Goal: Transaction & Acquisition: Purchase product/service

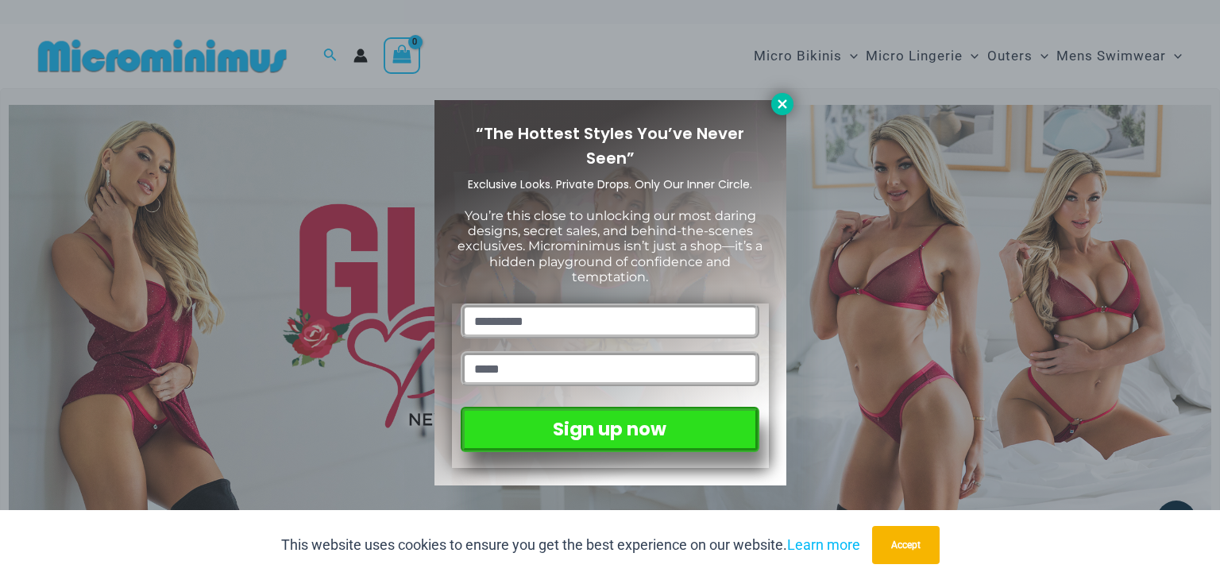
click at [786, 111] on button at bounding box center [782, 104] width 22 height 22
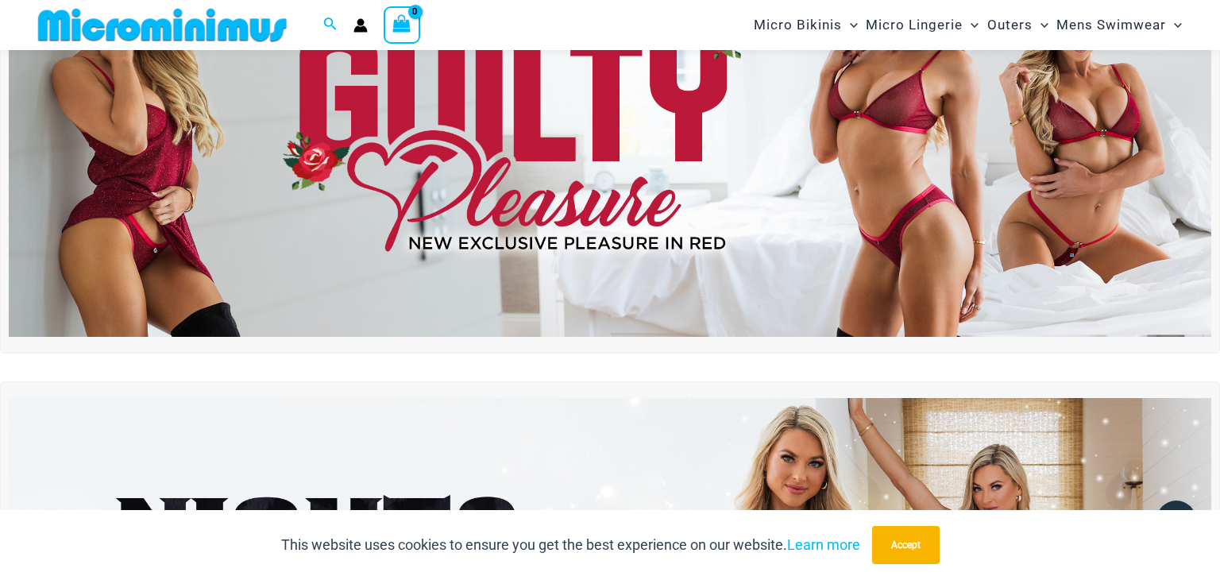
scroll to position [498, 0]
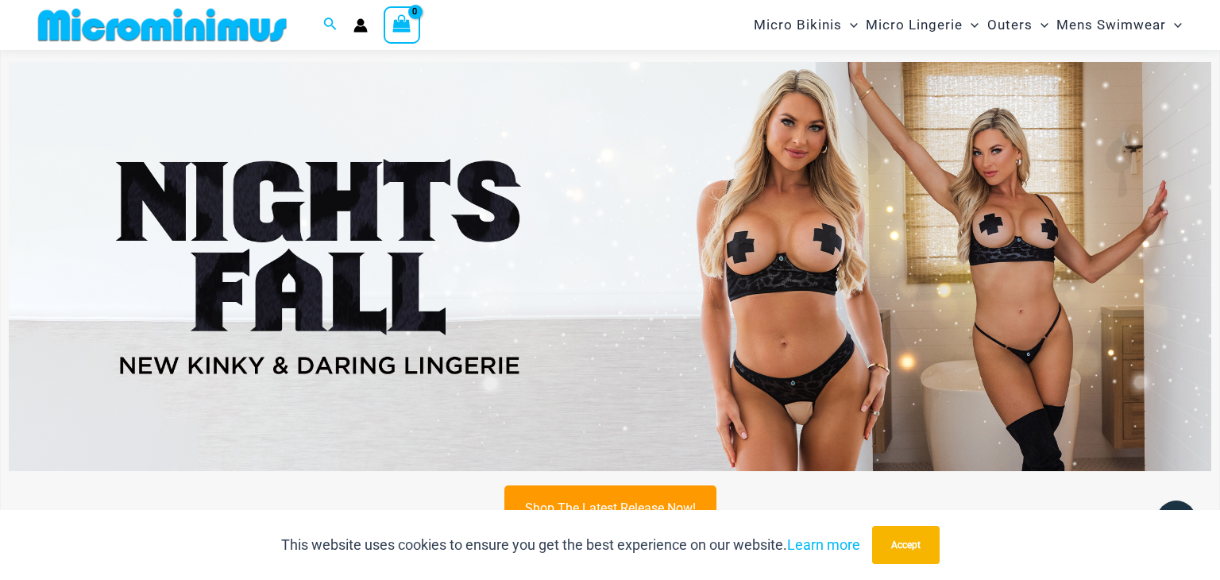
click at [799, 141] on img at bounding box center [610, 266] width 1202 height 409
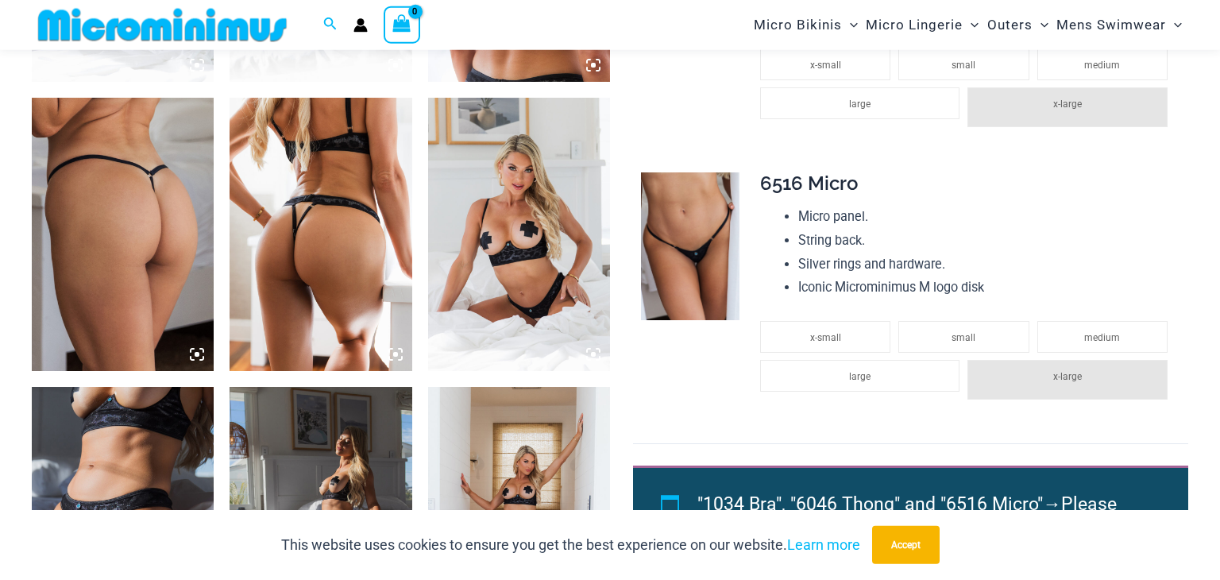
scroll to position [1494, 0]
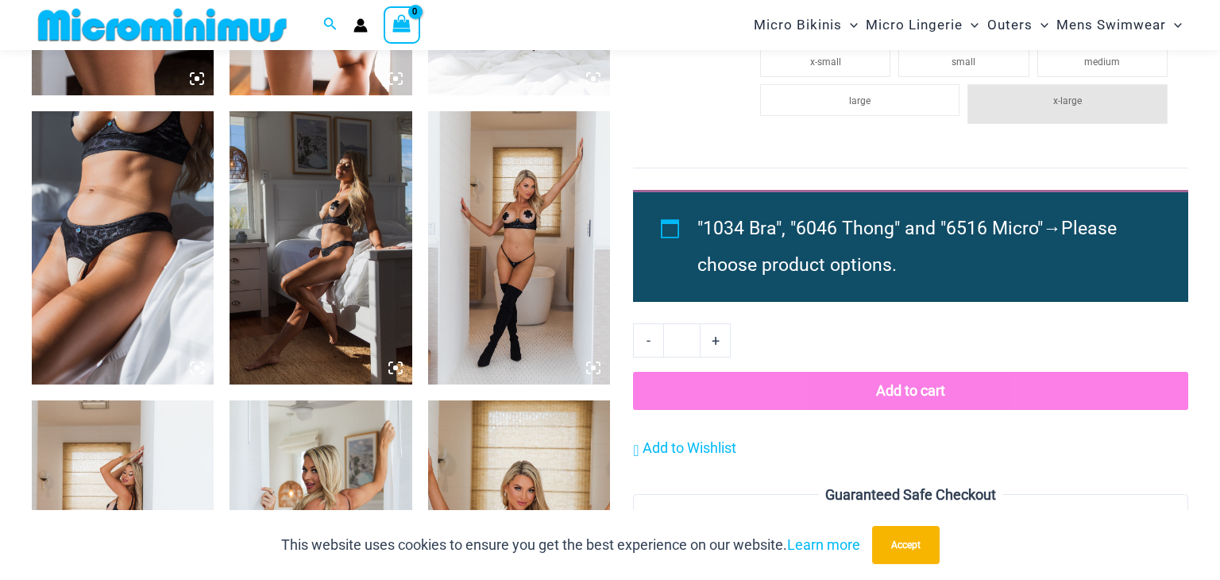
click at [154, 219] on img at bounding box center [123, 247] width 182 height 273
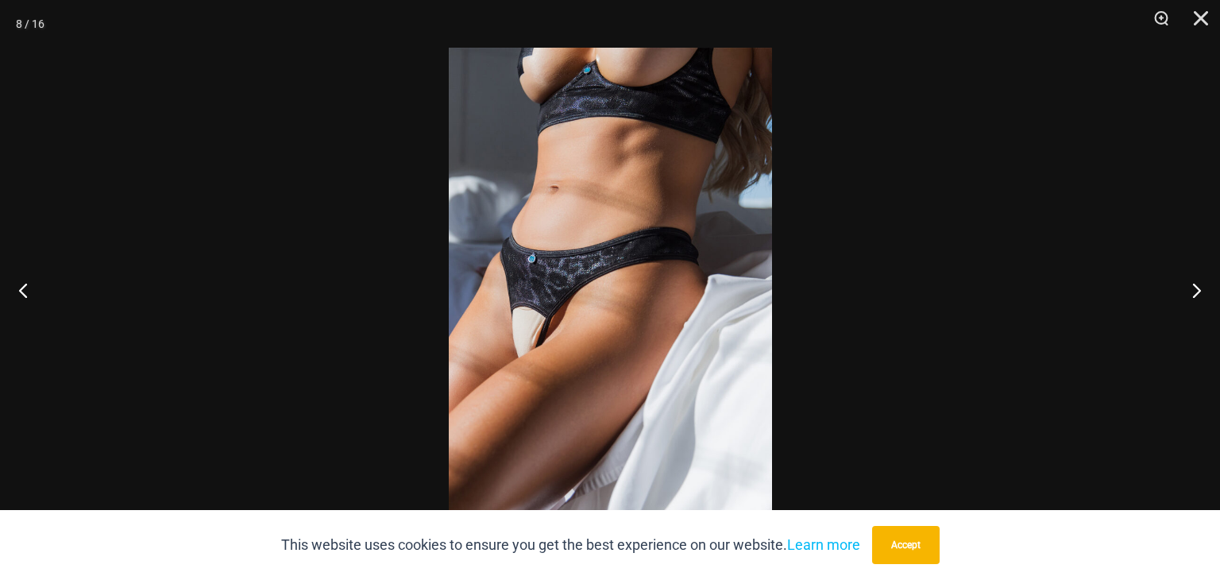
click at [518, 281] on img at bounding box center [610, 290] width 323 height 484
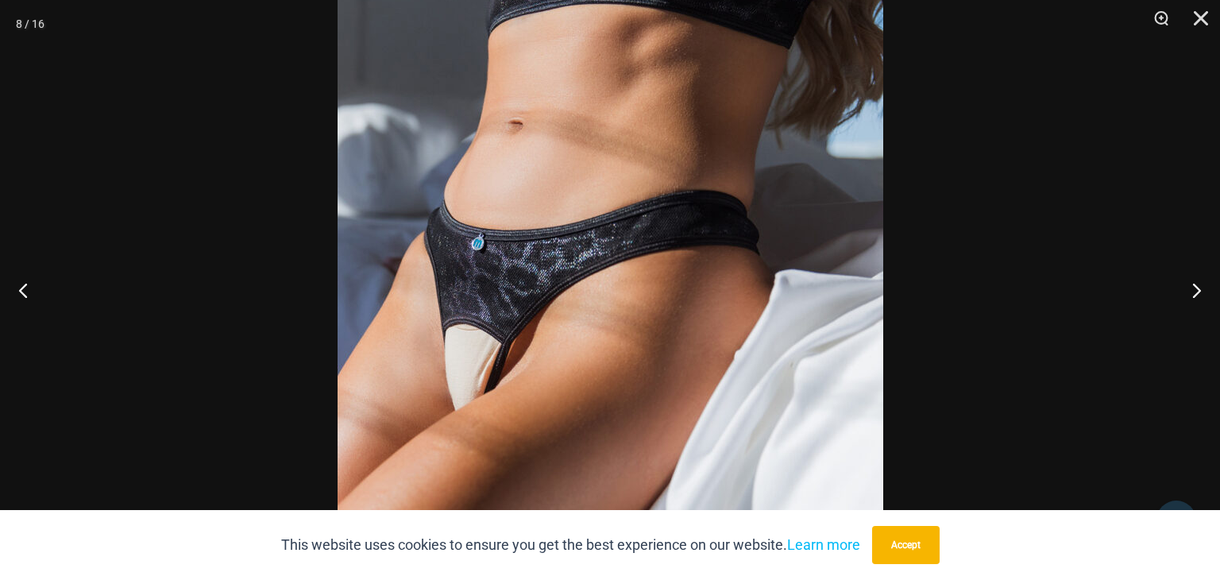
click at [537, 283] on img at bounding box center [610, 296] width 546 height 818
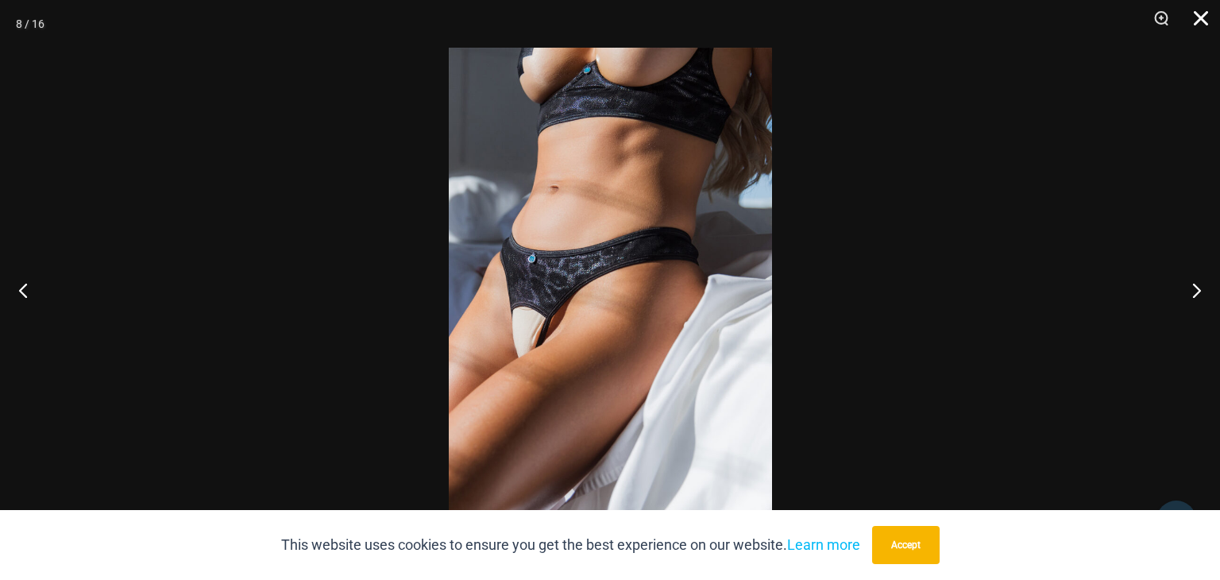
click at [1199, 34] on button "Close" at bounding box center [1195, 24] width 40 height 48
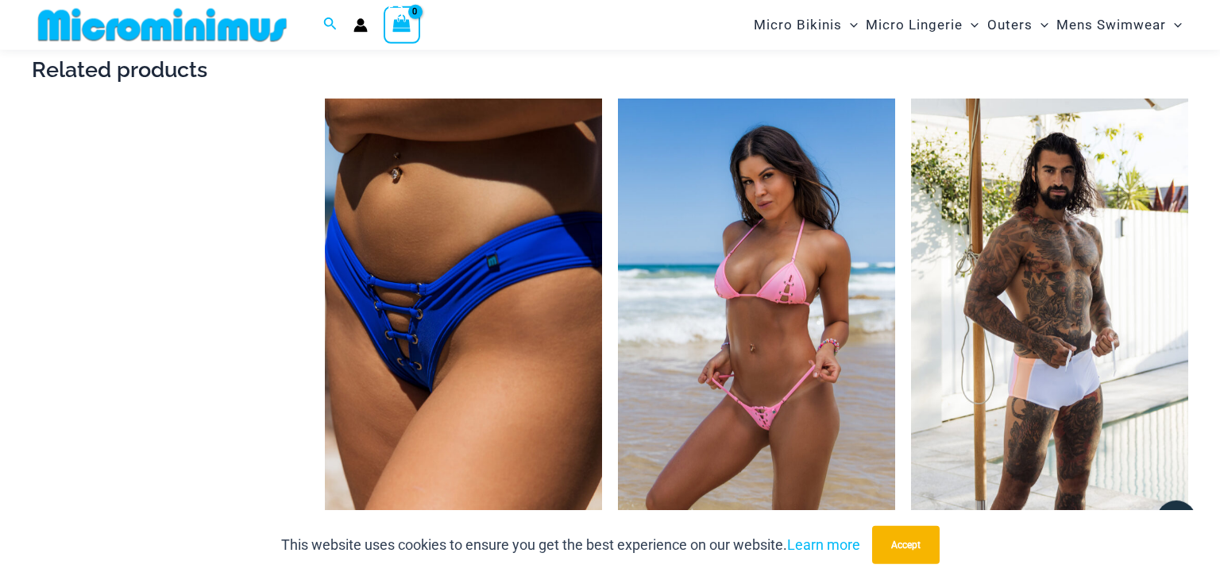
scroll to position [2501, 0]
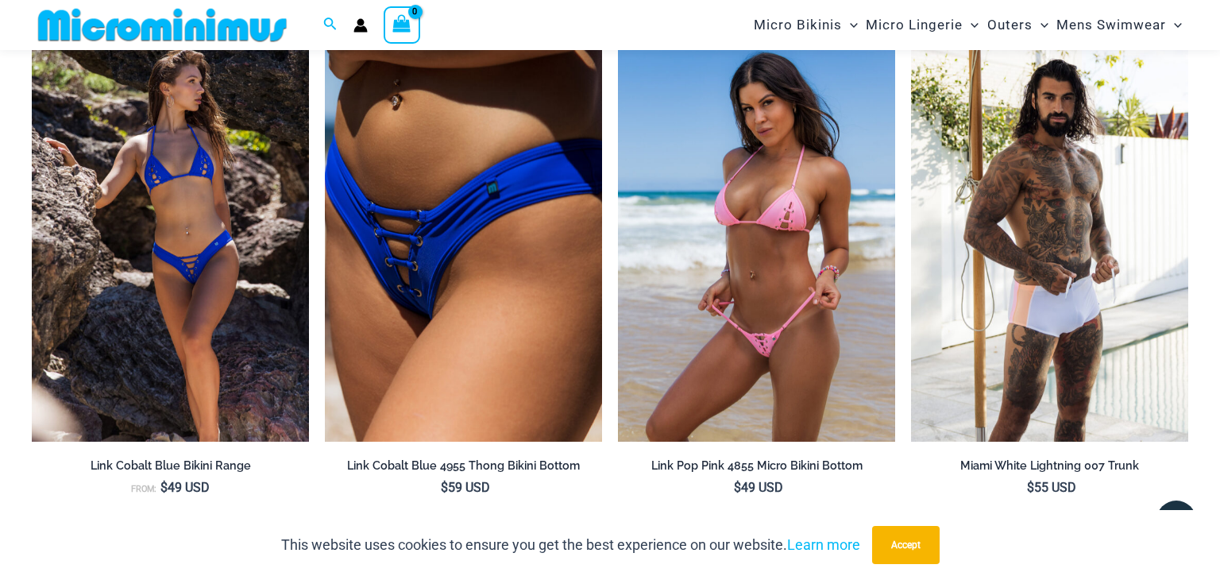
click at [678, 178] on img at bounding box center [756, 233] width 277 height 416
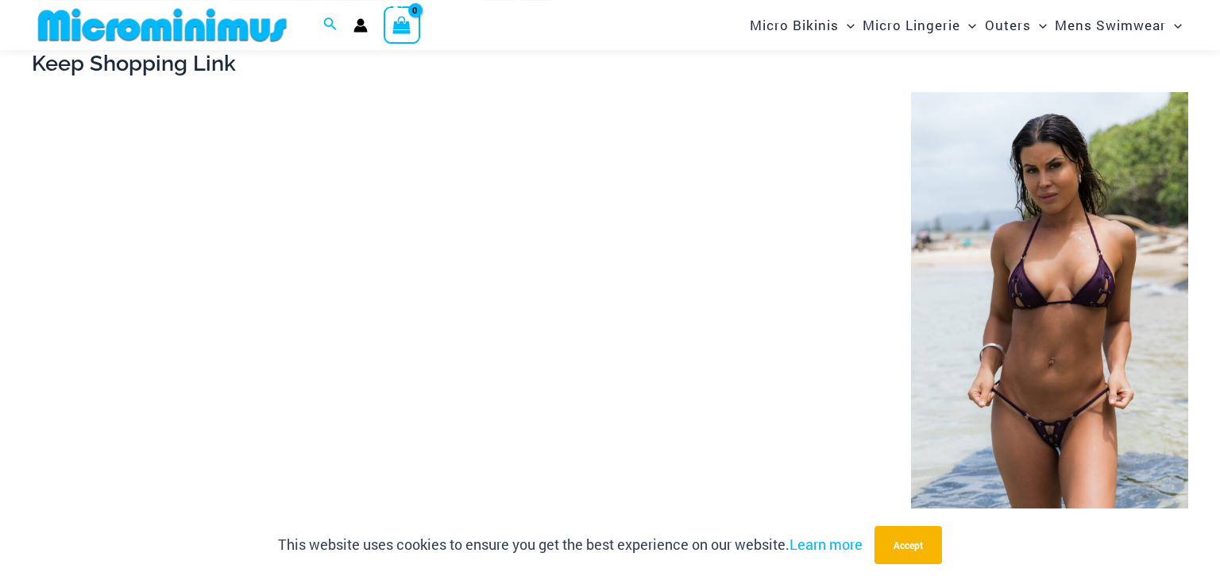
scroll to position [1579, 0]
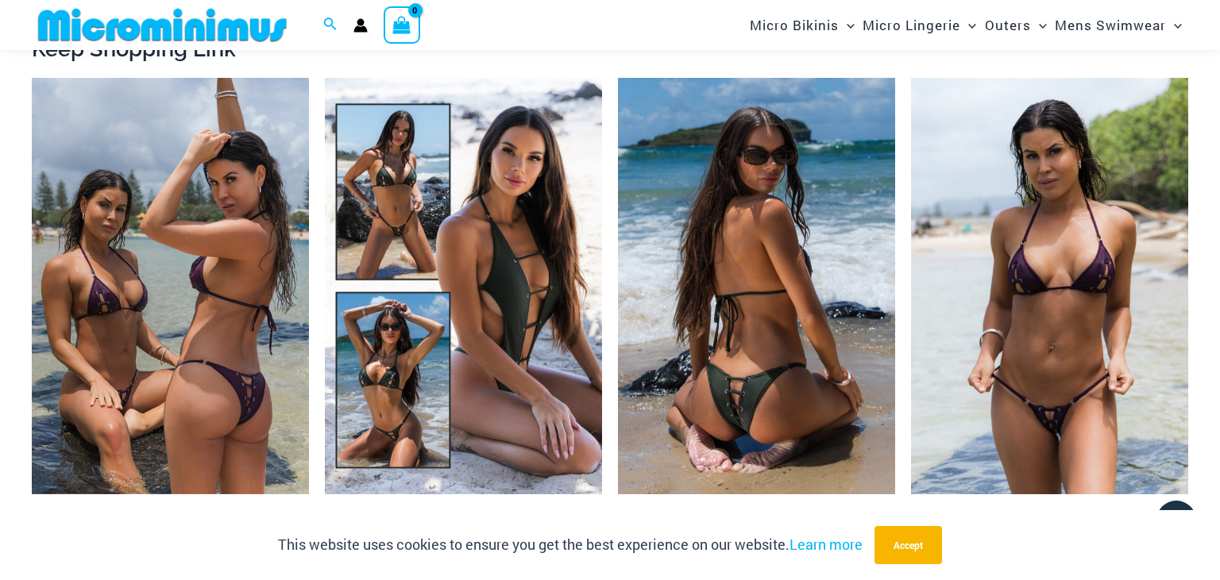
click at [629, 187] on img at bounding box center [756, 286] width 277 height 416
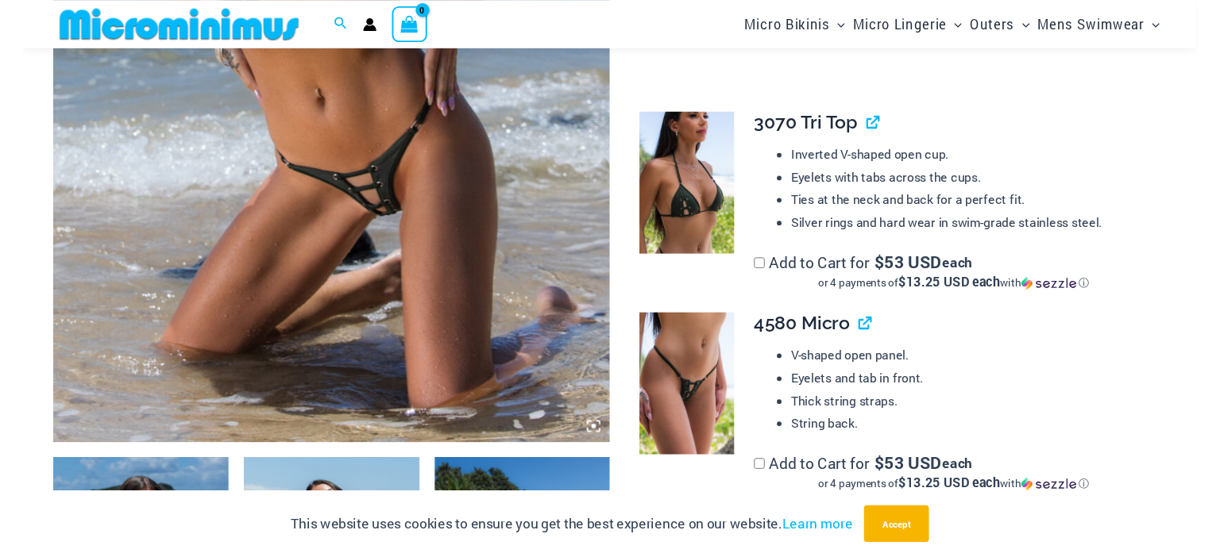
scroll to position [573, 0]
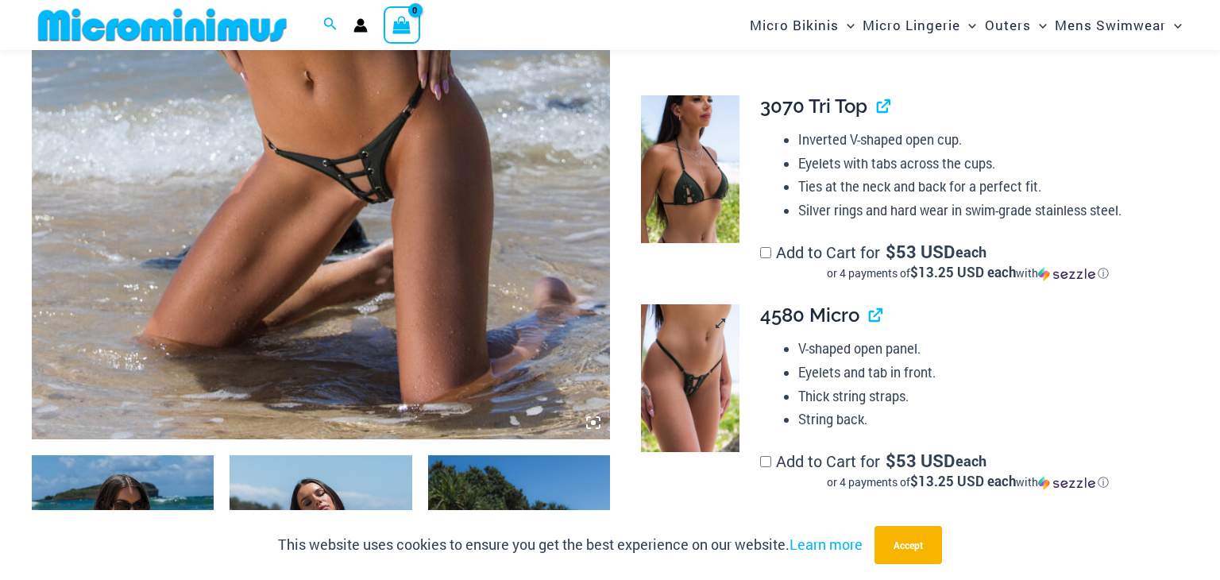
click at [672, 393] on img at bounding box center [690, 377] width 98 height 147
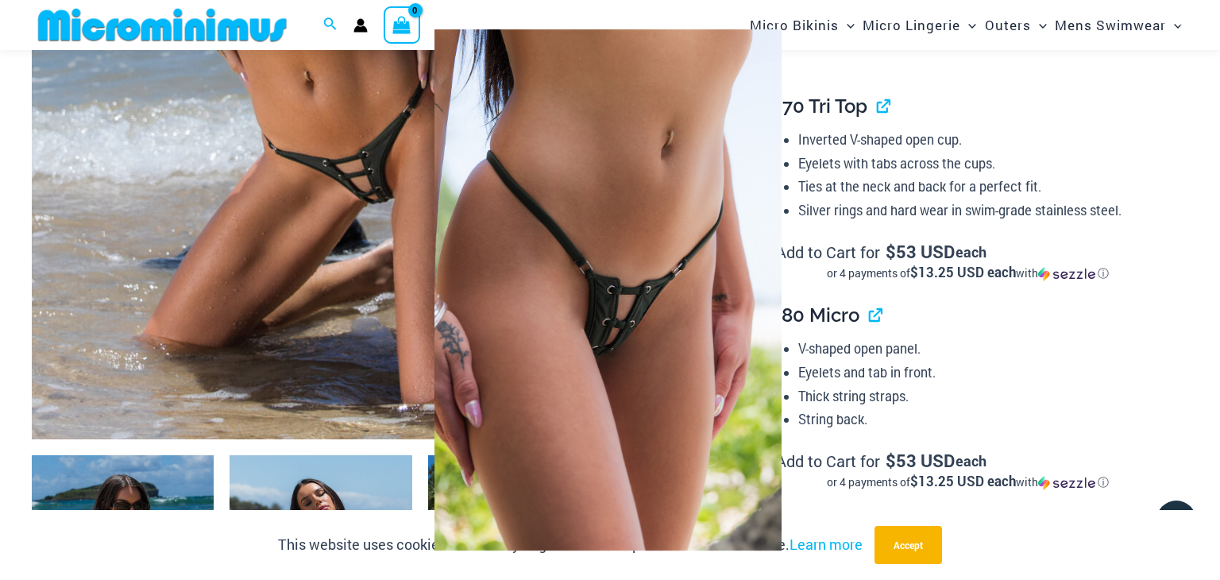
click at [651, 335] on img at bounding box center [607, 289] width 347 height 521
click at [866, 320] on div at bounding box center [610, 290] width 1220 height 580
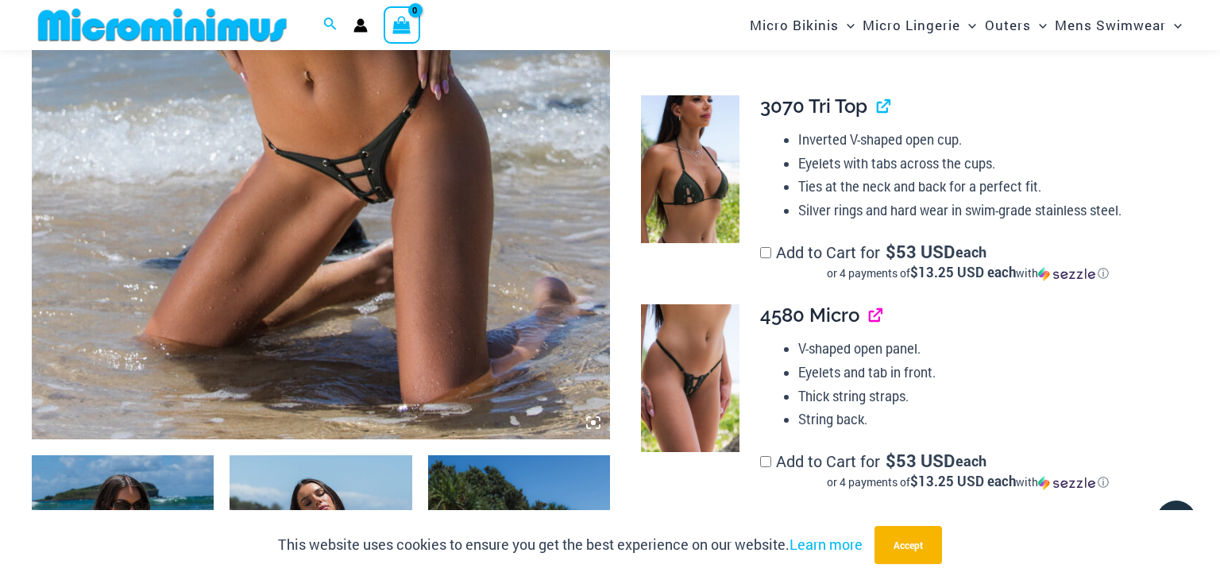
click at [869, 321] on link "View product" at bounding box center [869, 314] width 0 height 23
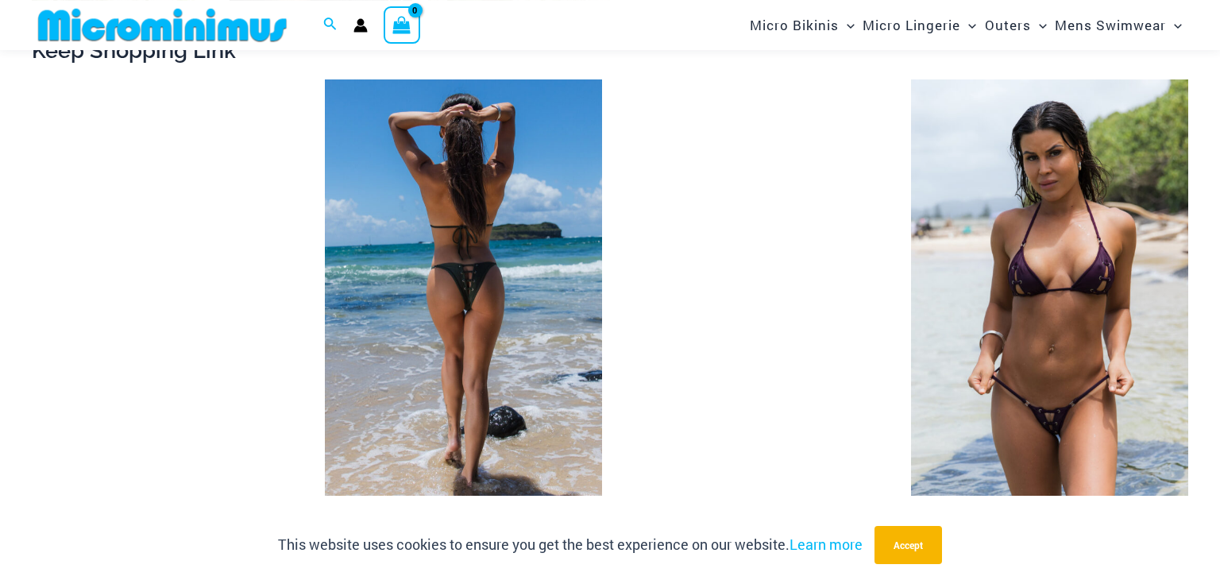
scroll to position [1579, 0]
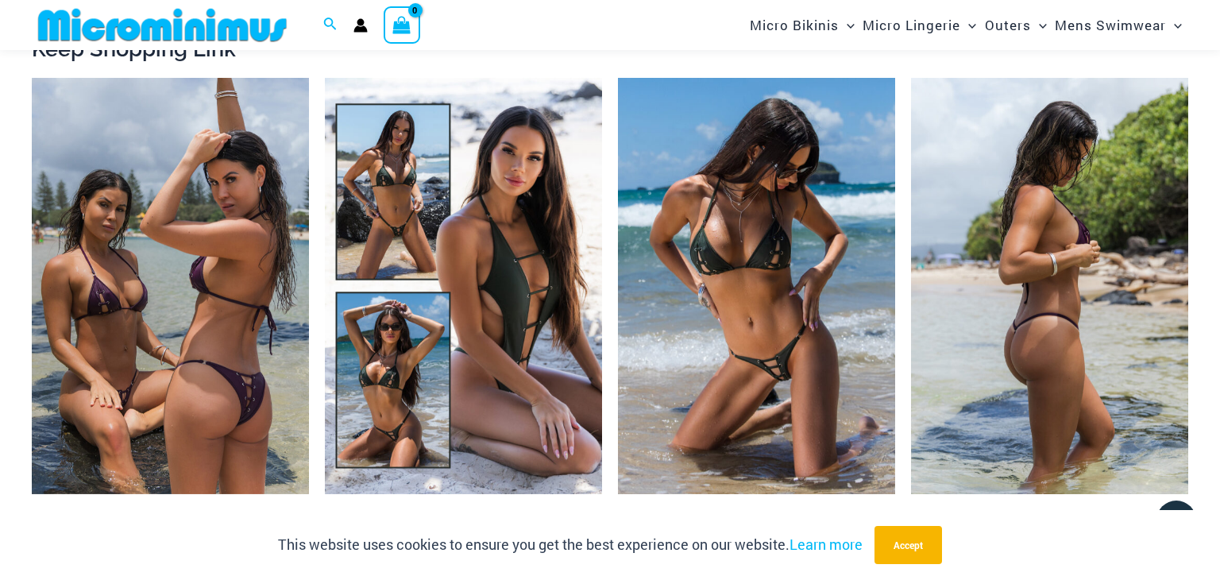
click at [954, 192] on img at bounding box center [1049, 286] width 277 height 416
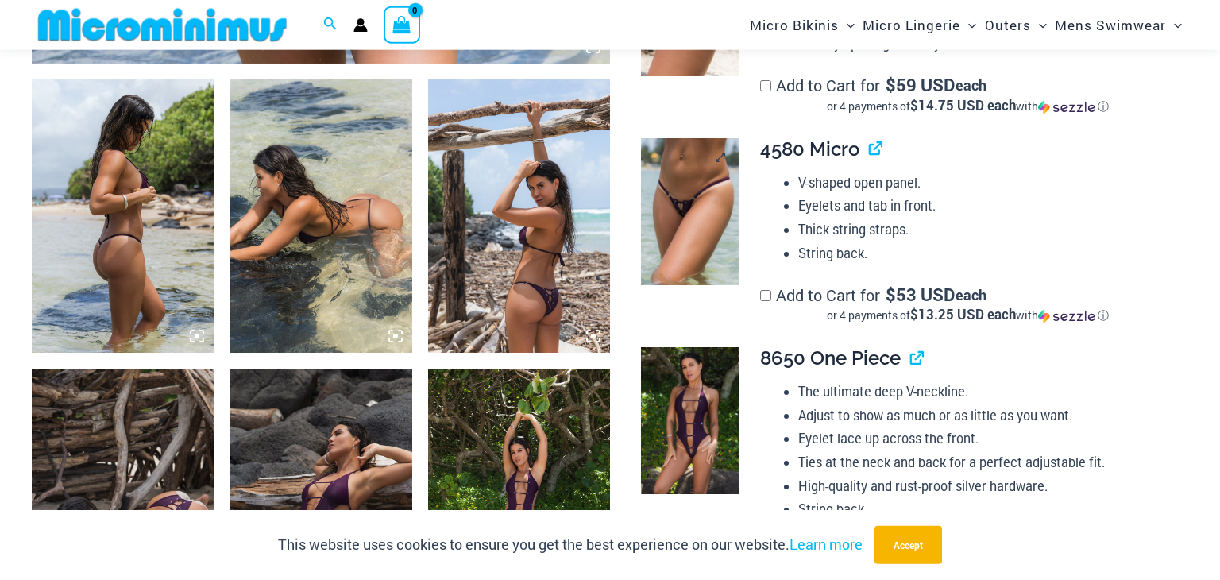
scroll to position [1243, 0]
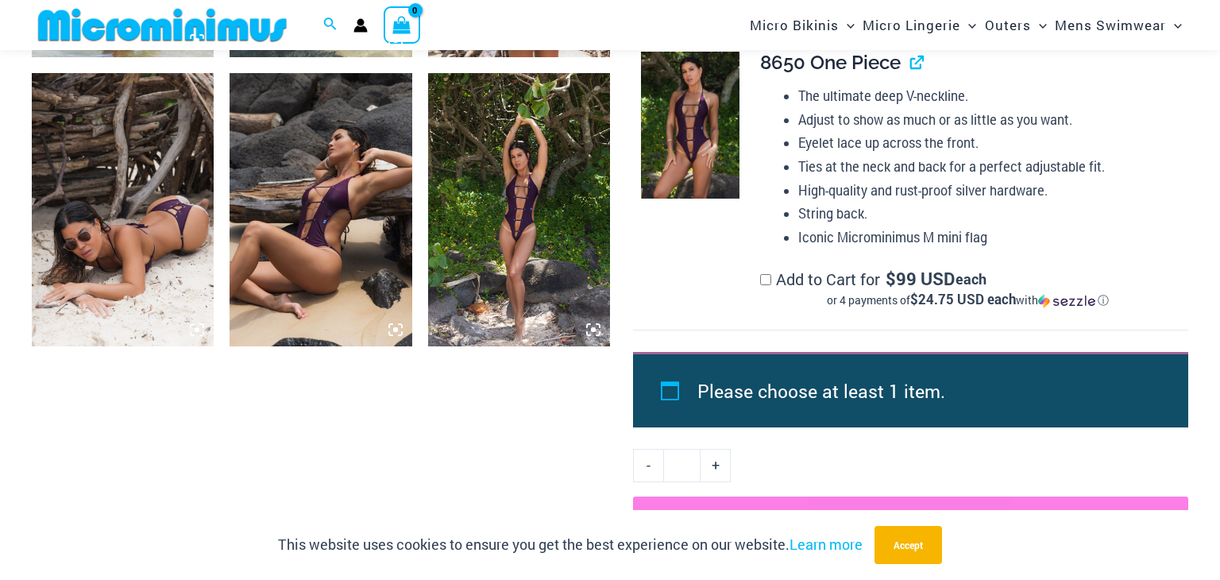
click at [517, 199] on img at bounding box center [519, 209] width 182 height 273
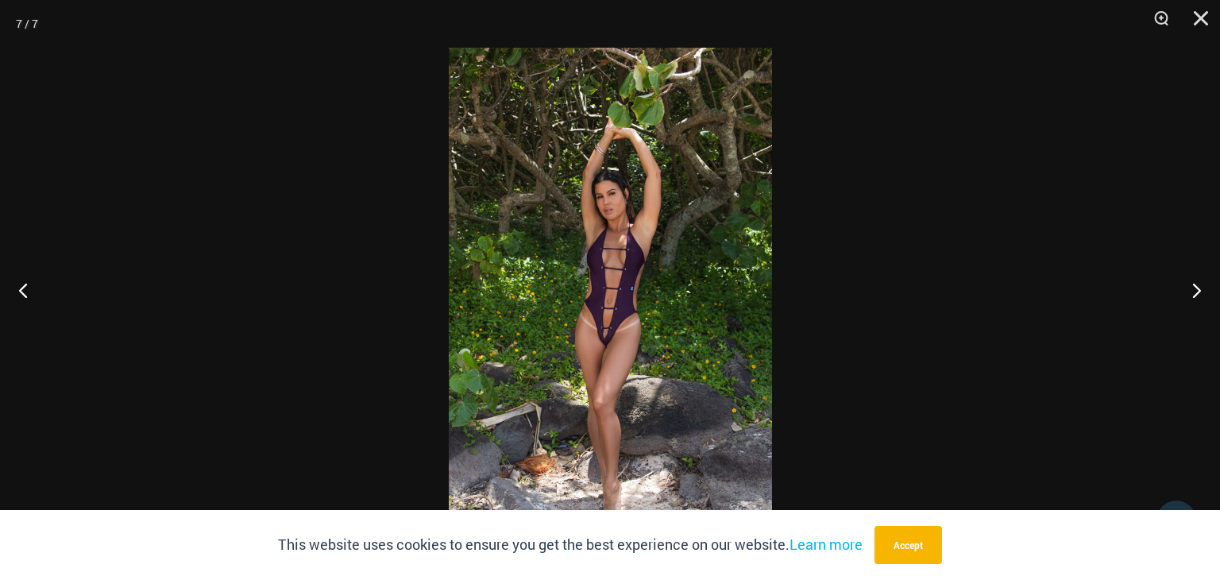
click at [653, 228] on img at bounding box center [610, 290] width 323 height 484
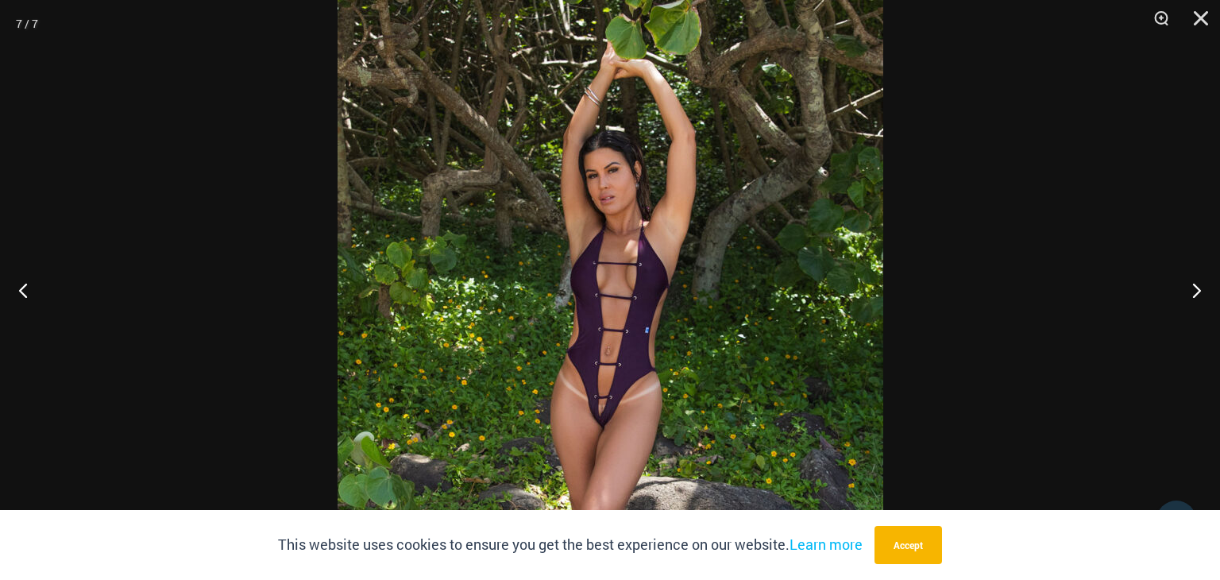
click at [777, 281] on img at bounding box center [610, 333] width 546 height 818
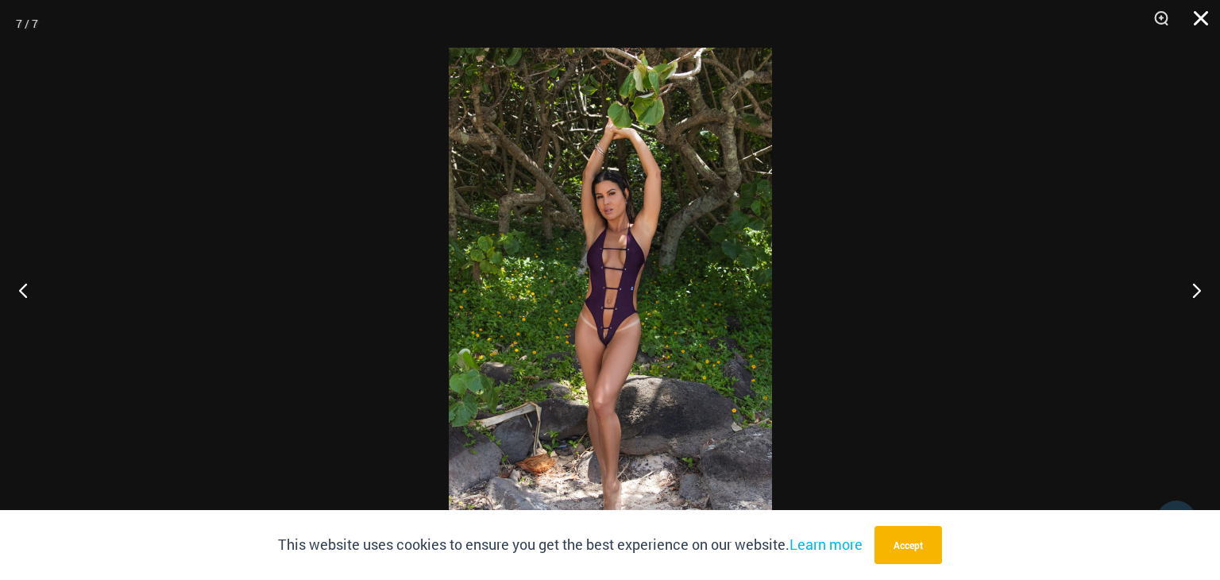
click at [1202, 19] on button "Close" at bounding box center [1195, 24] width 40 height 48
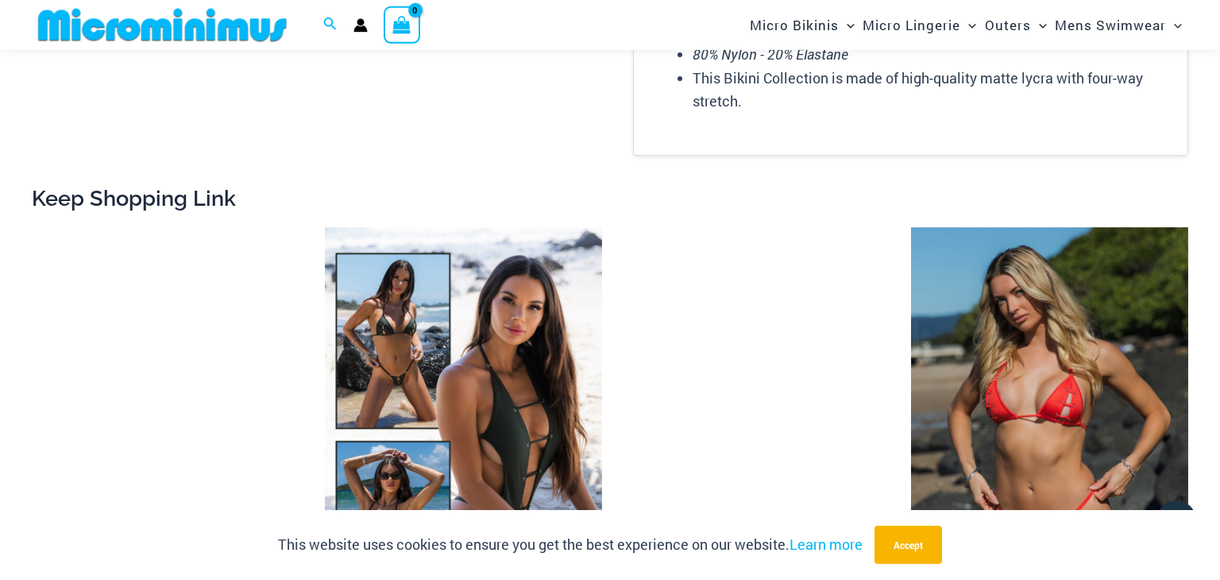
scroll to position [2333, 0]
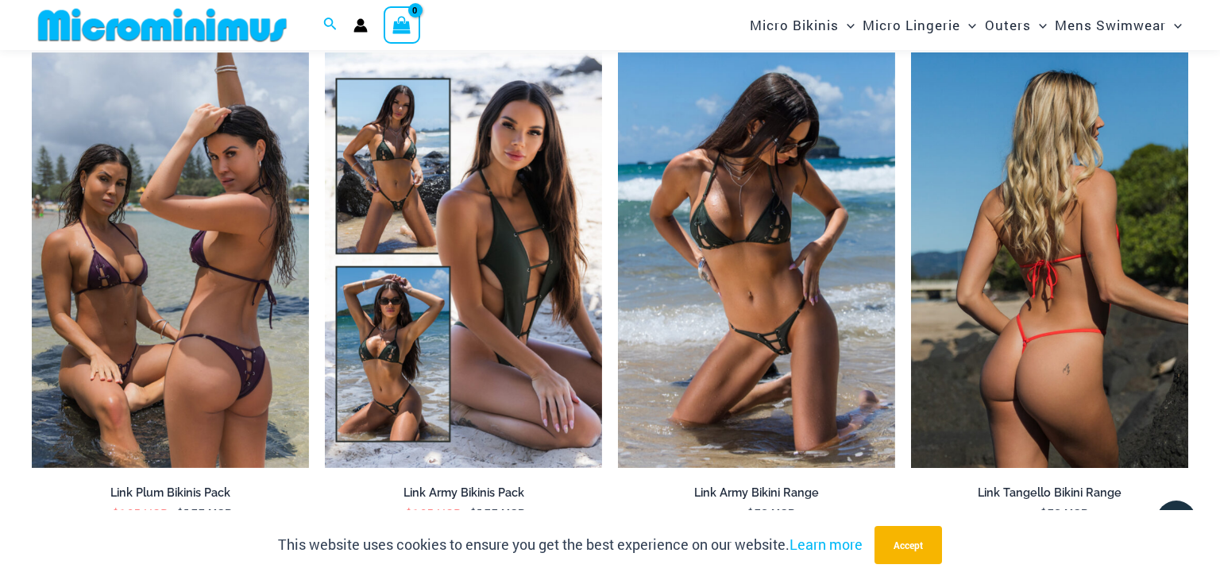
click at [953, 179] on img at bounding box center [1049, 260] width 277 height 416
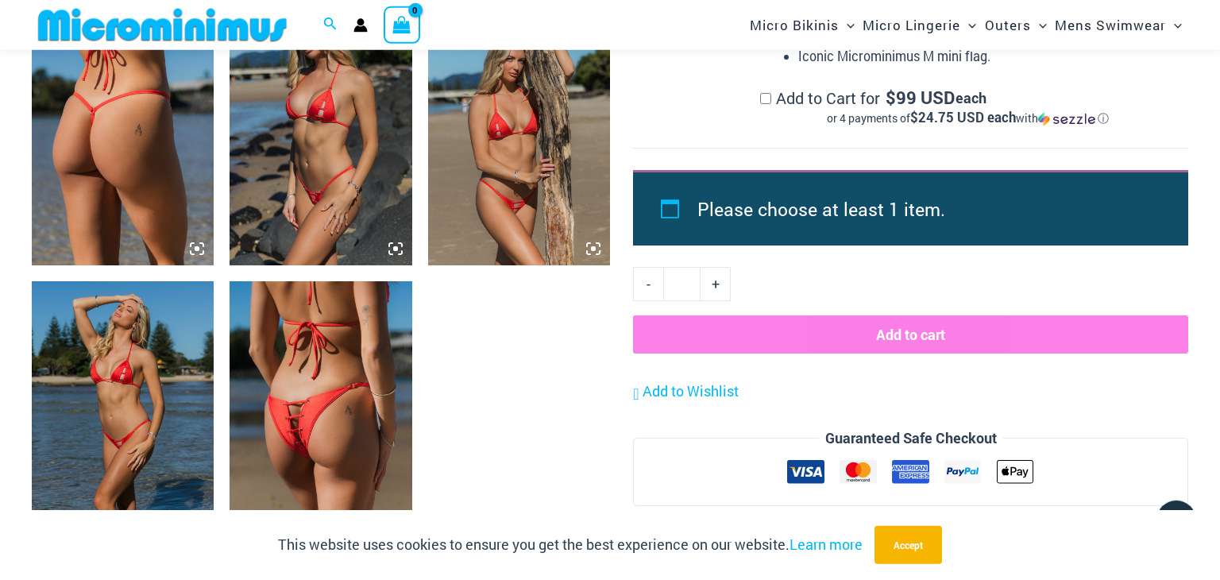
scroll to position [1167, 0]
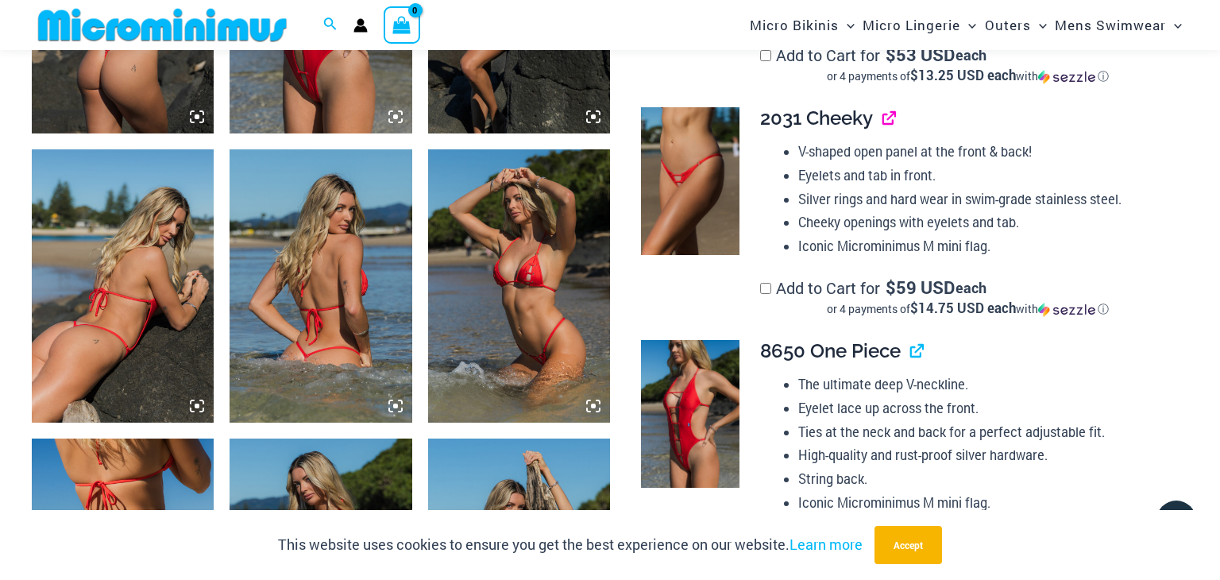
click at [882, 120] on link "View product" at bounding box center [882, 117] width 0 height 23
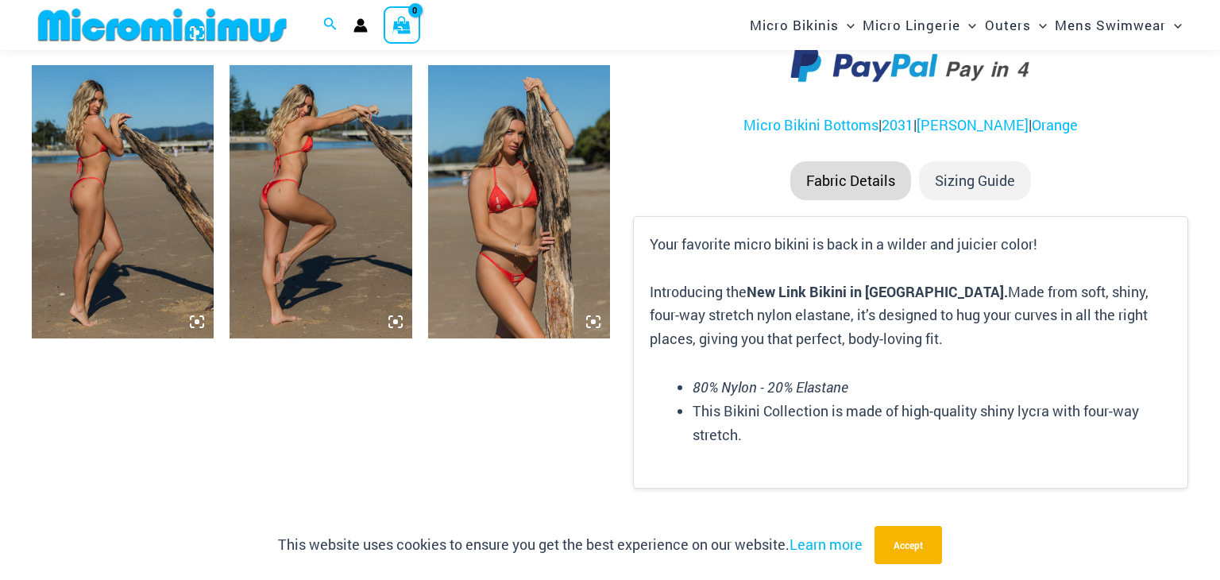
scroll to position [1755, 0]
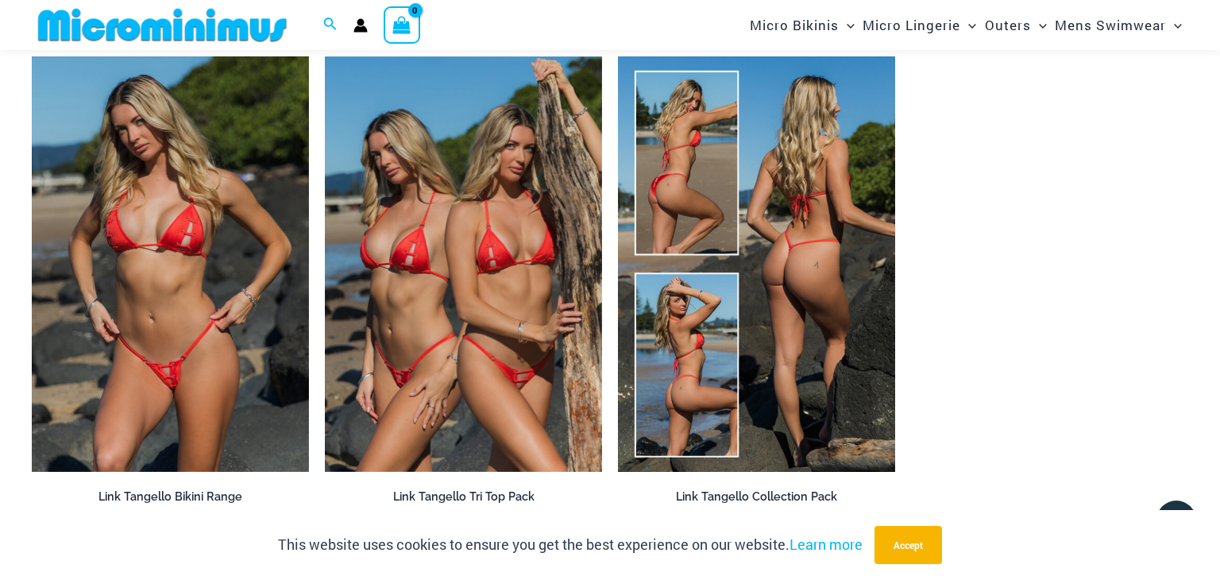
click at [689, 212] on img at bounding box center [756, 264] width 277 height 416
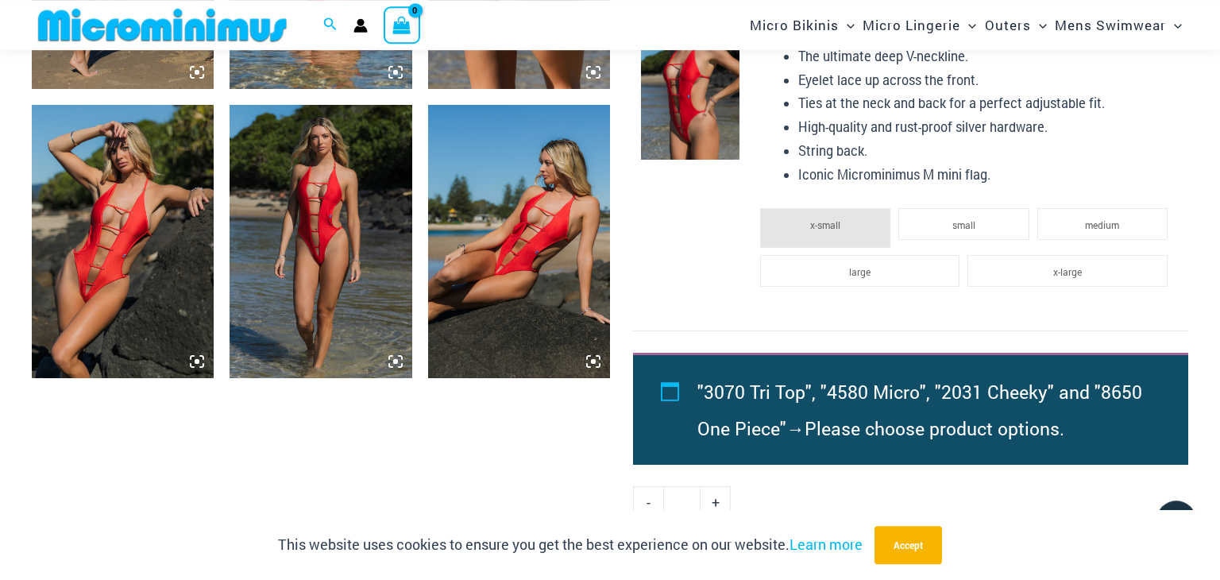
scroll to position [1663, 0]
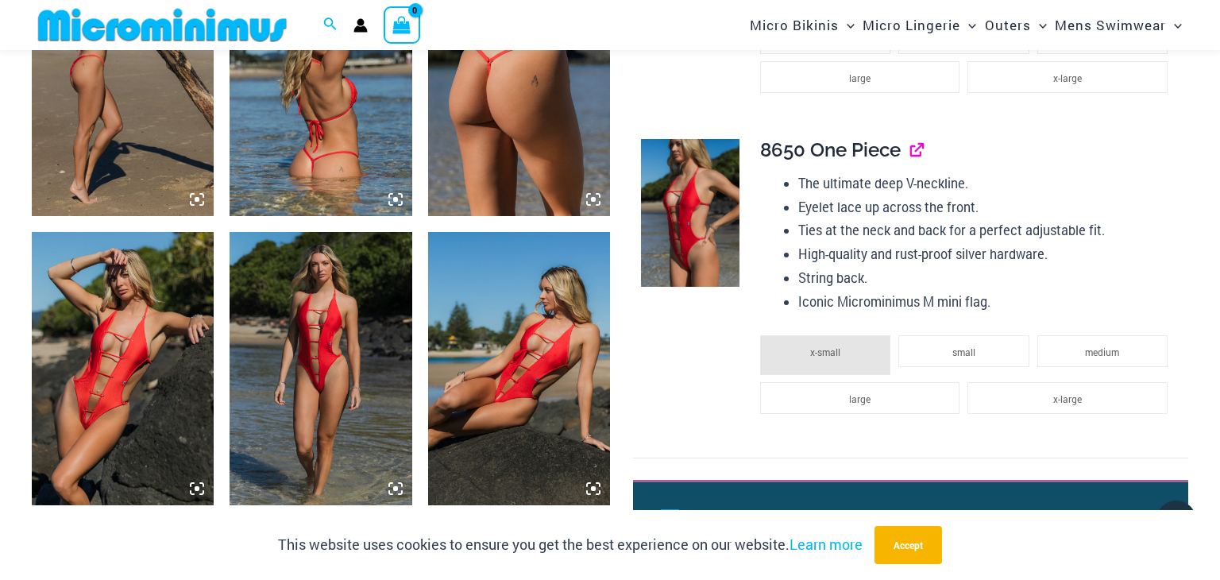
click at [910, 156] on link "View product" at bounding box center [910, 149] width 0 height 23
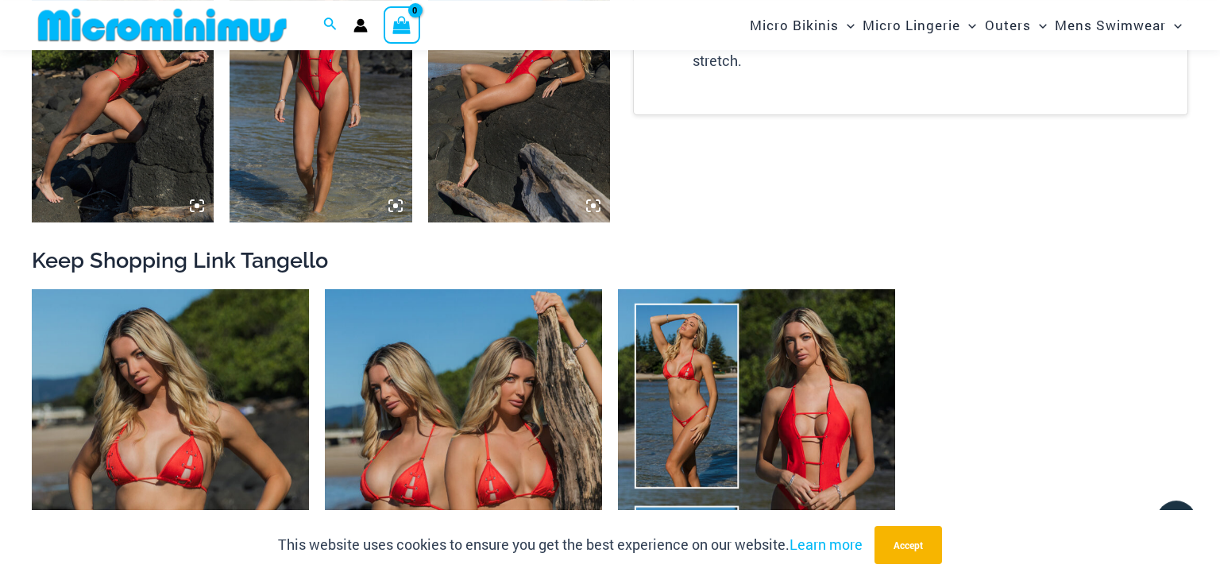
scroll to position [1928, 0]
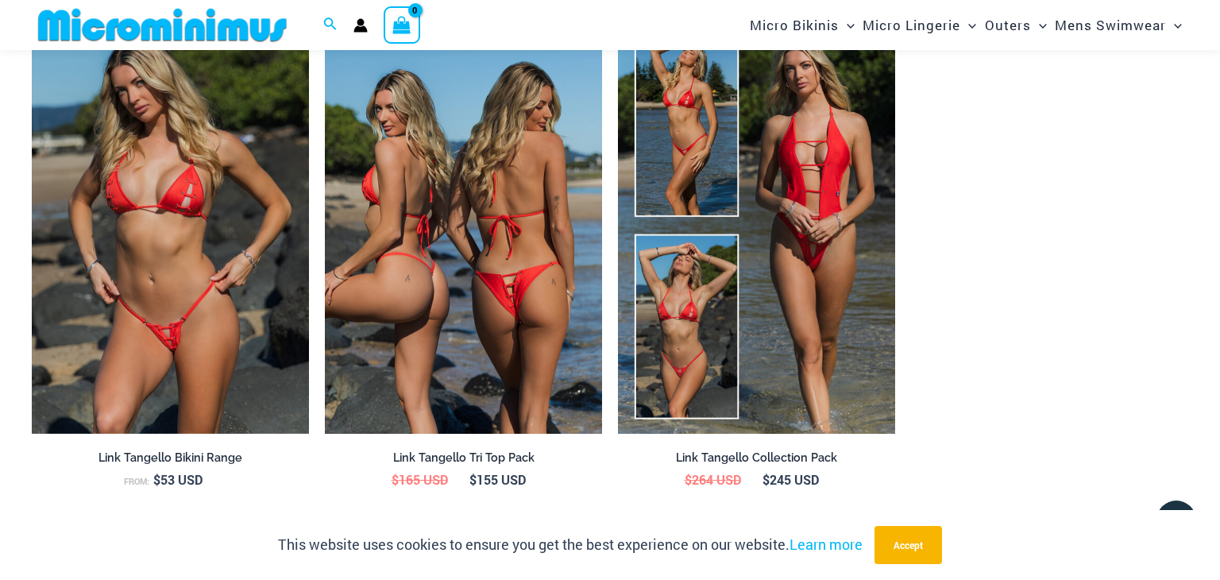
click at [516, 195] on img at bounding box center [463, 225] width 277 height 416
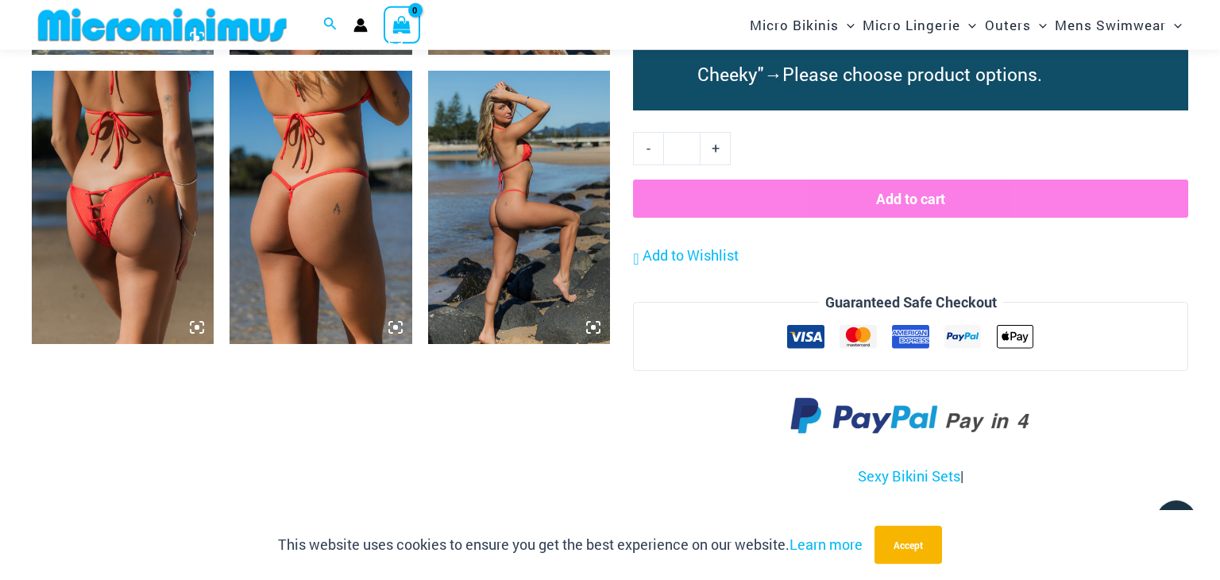
scroll to position [1494, 0]
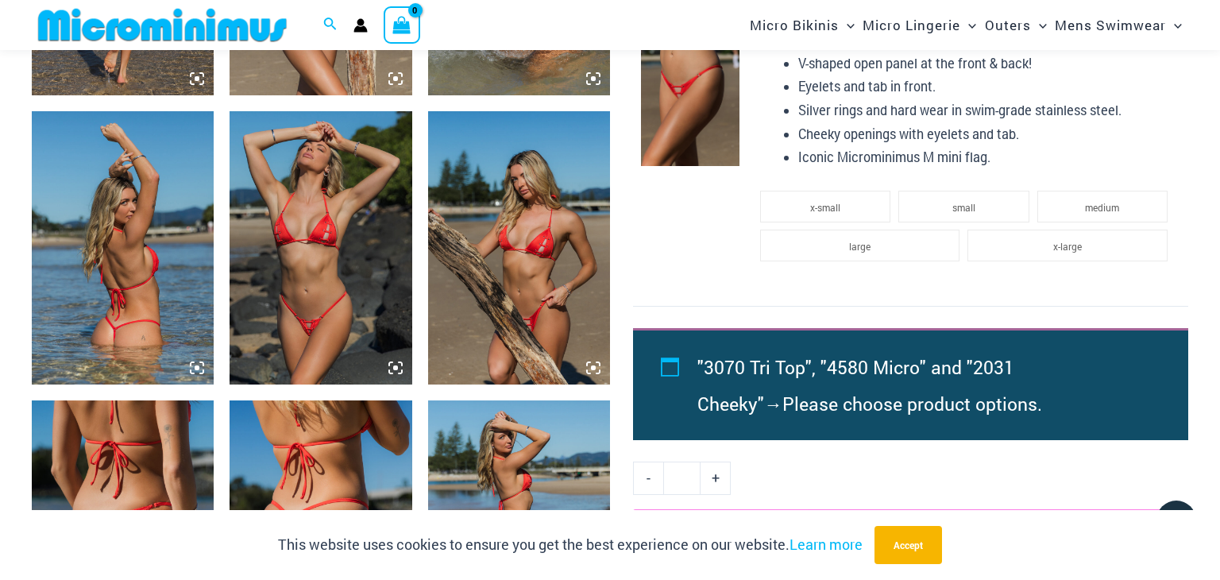
click at [386, 211] on img at bounding box center [320, 247] width 182 height 273
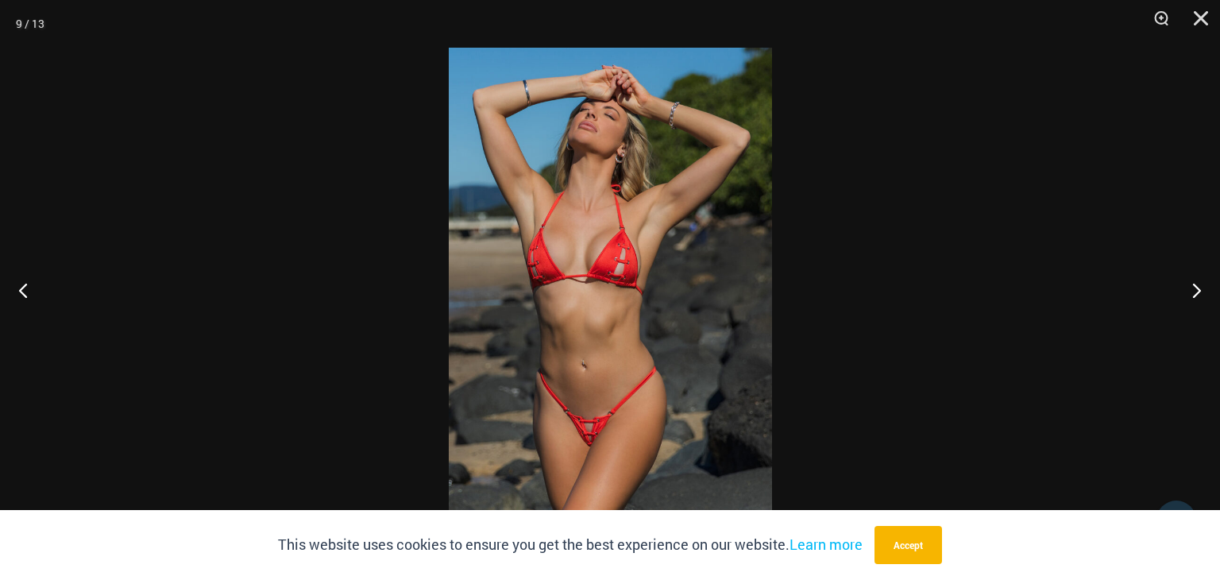
click at [640, 386] on img at bounding box center [610, 290] width 323 height 484
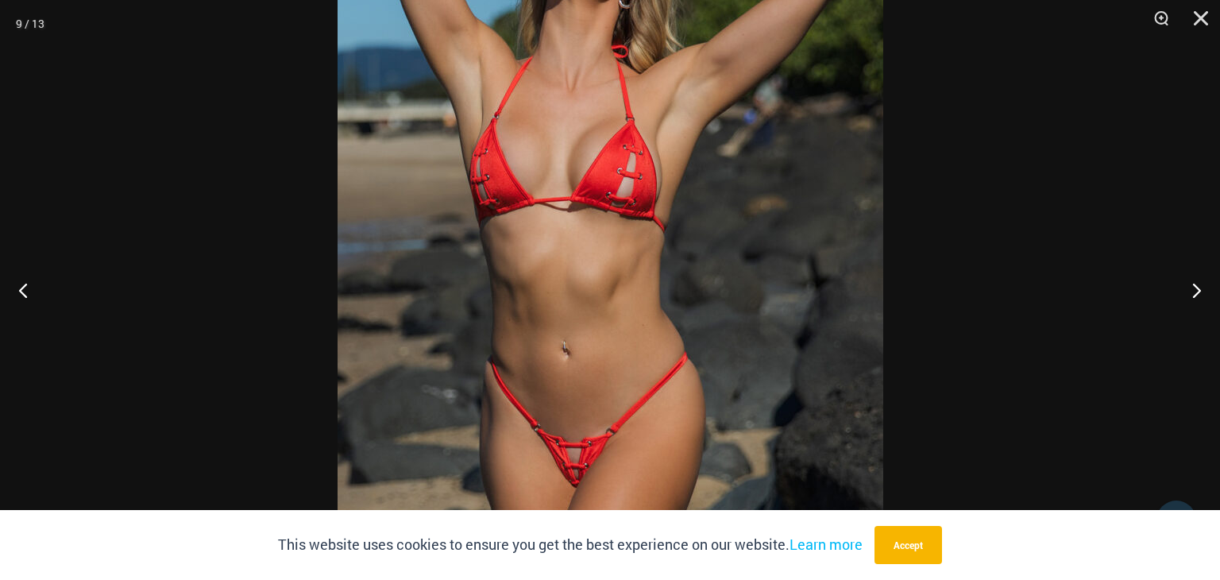
click at [640, 386] on img at bounding box center [610, 223] width 546 height 818
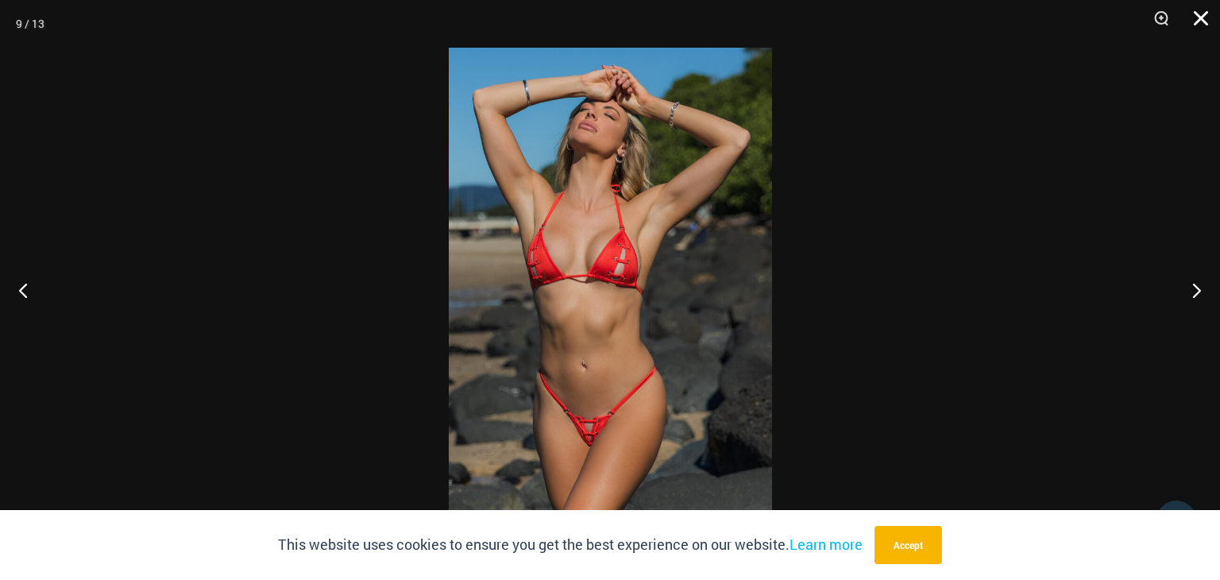
click at [1202, 29] on button "Close" at bounding box center [1195, 24] width 40 height 48
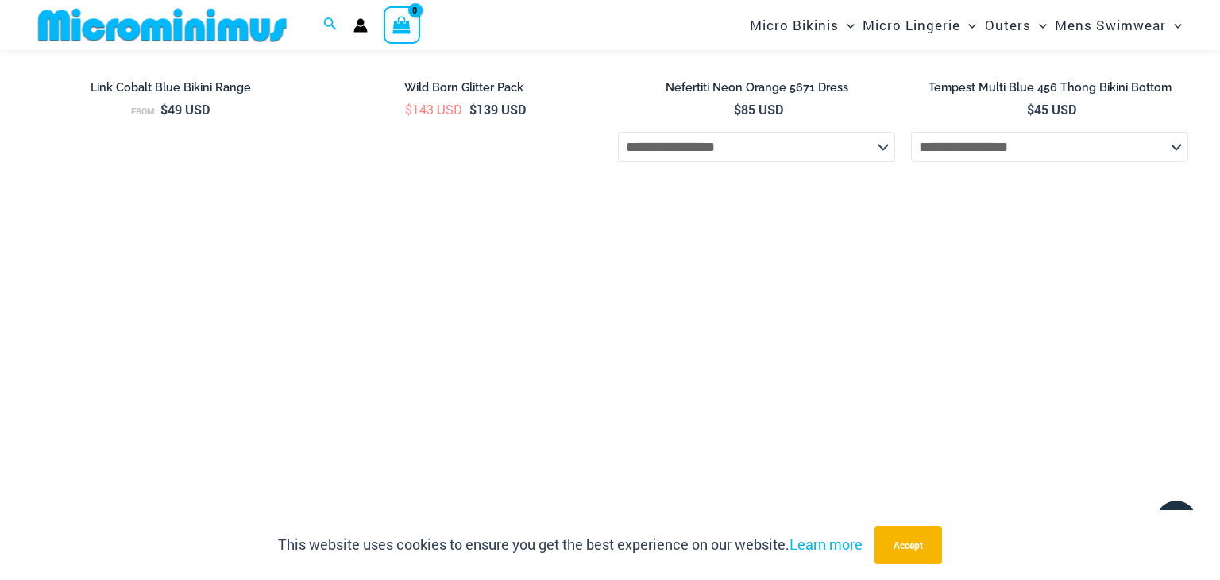
scroll to position [3927, 0]
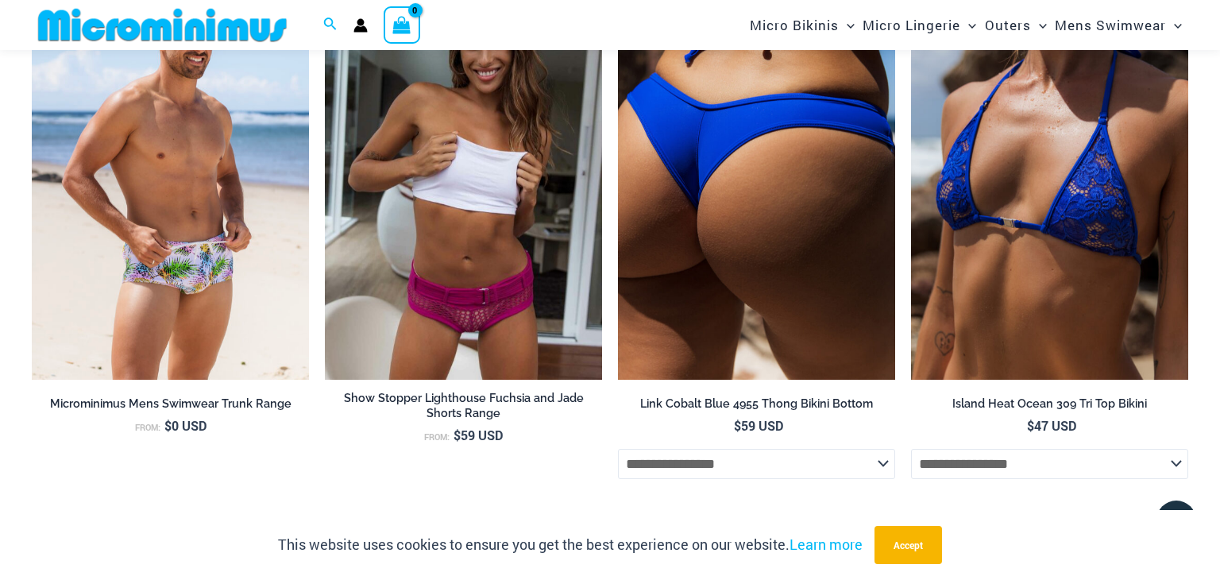
click at [682, 193] on img at bounding box center [756, 171] width 277 height 416
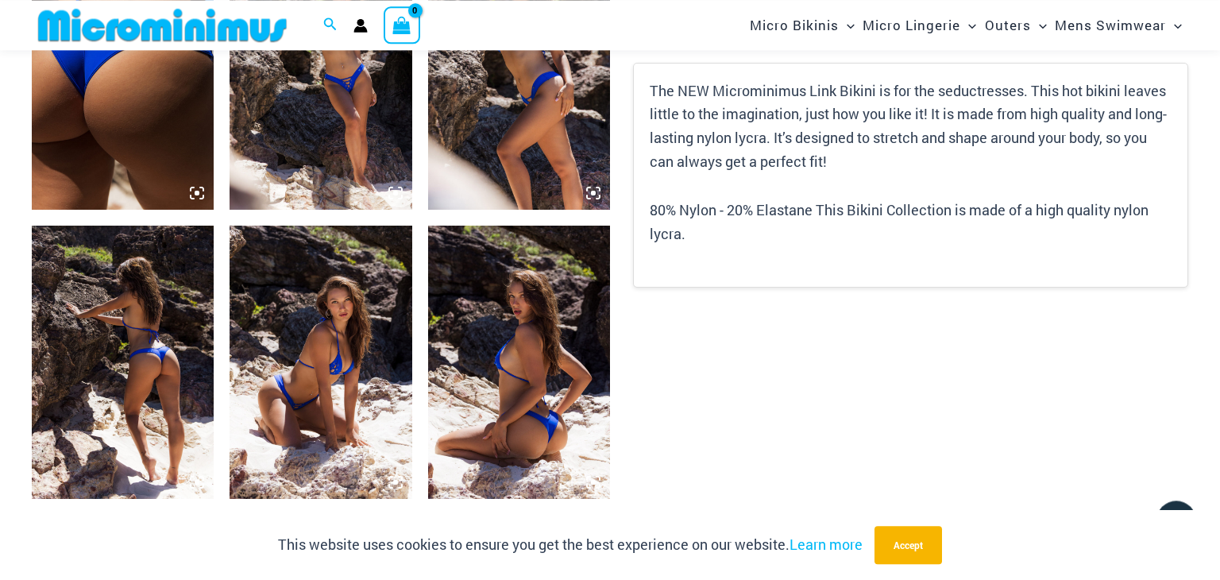
scroll to position [994, 0]
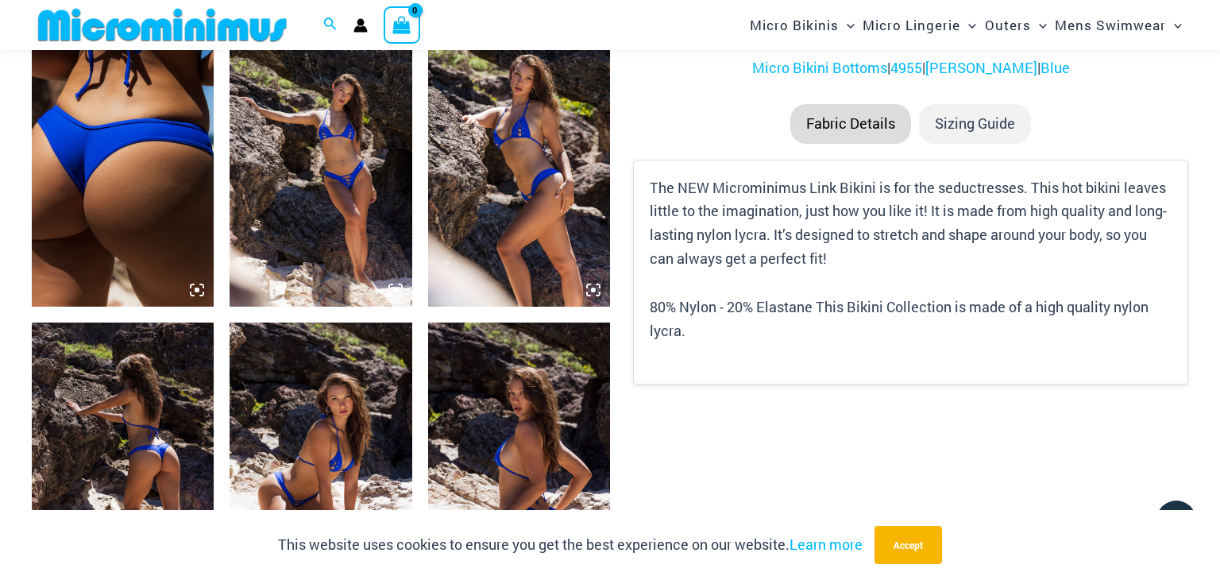
click at [385, 215] on img at bounding box center [320, 169] width 182 height 273
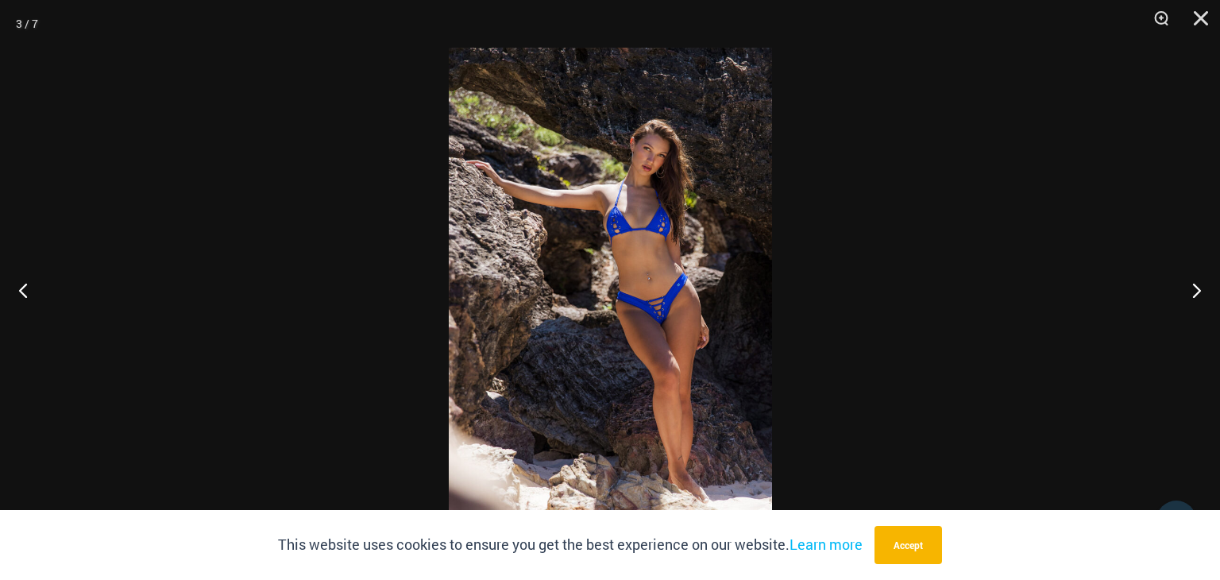
click at [629, 272] on img at bounding box center [610, 290] width 323 height 484
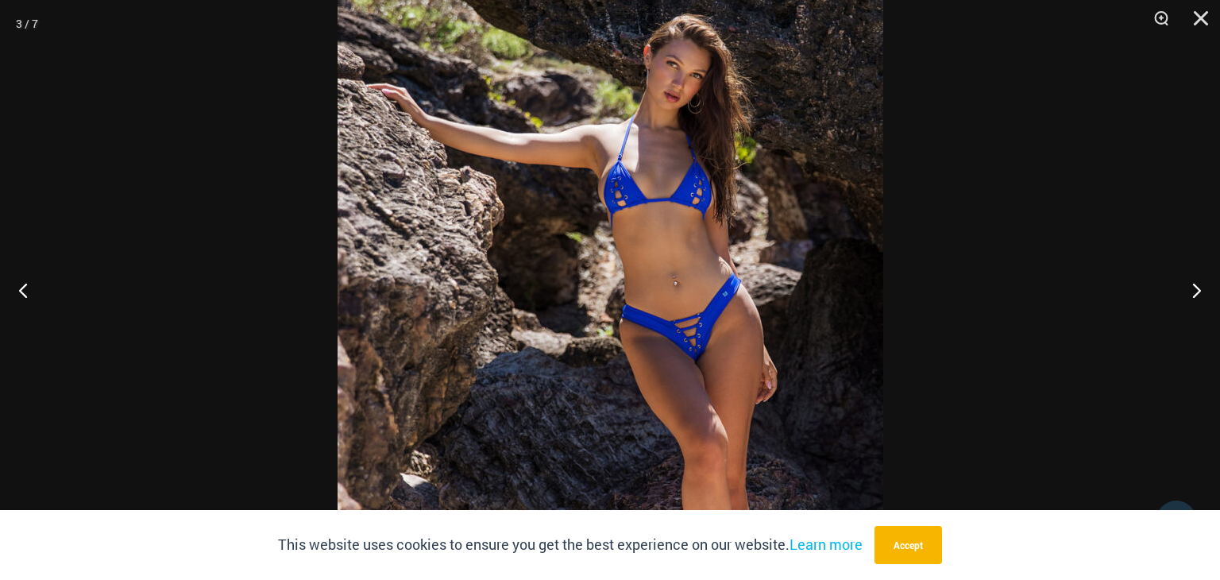
click at [769, 318] on img at bounding box center [610, 303] width 546 height 818
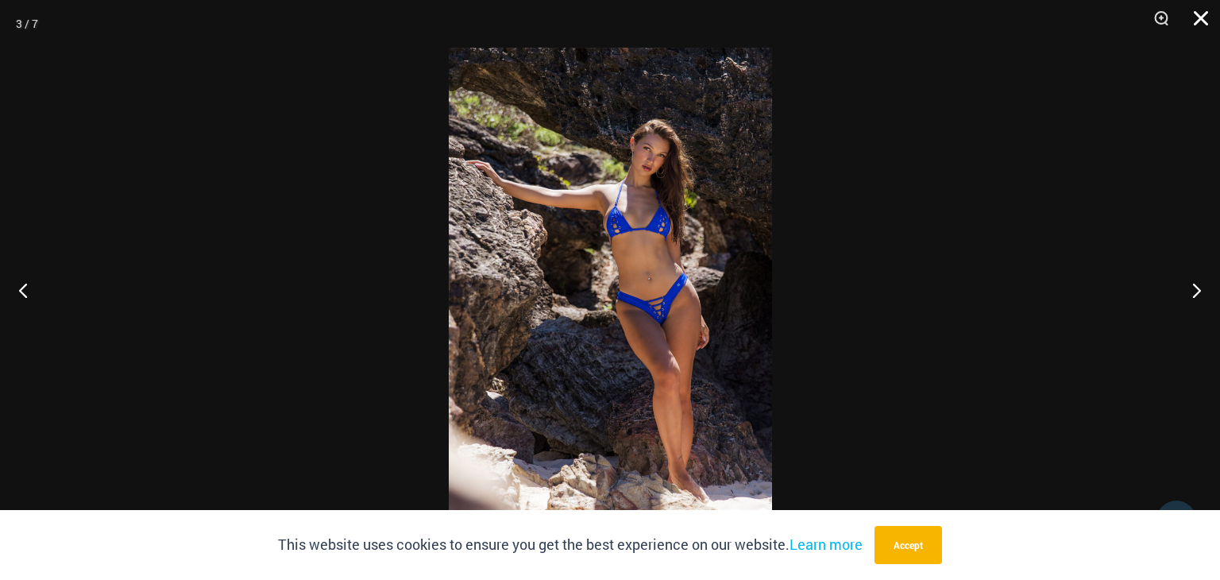
click at [1205, 14] on button "Close" at bounding box center [1195, 24] width 40 height 48
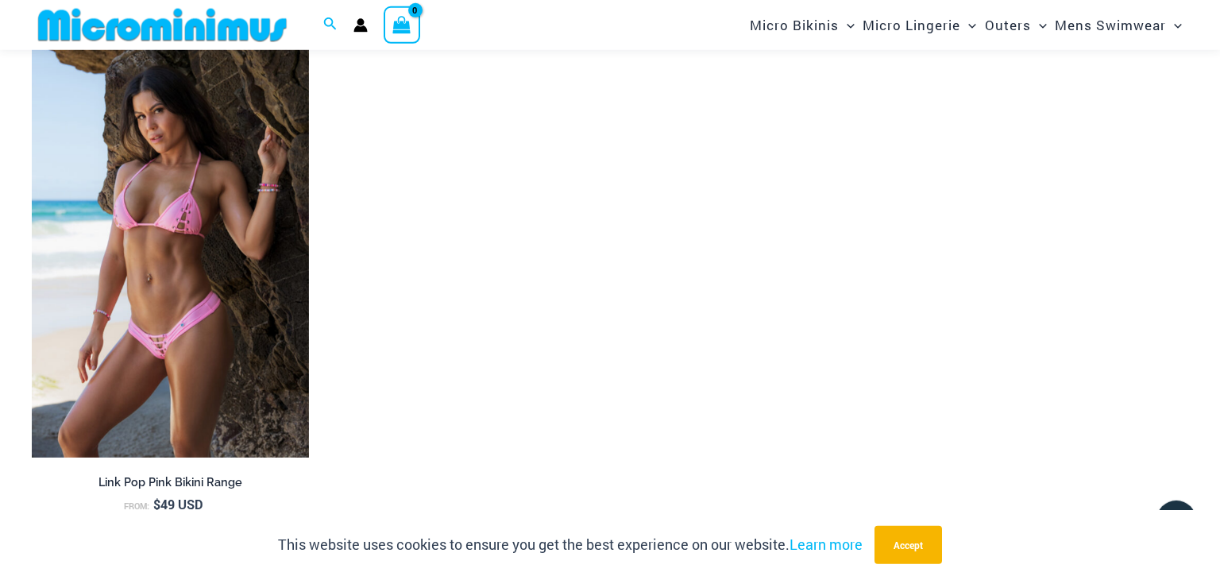
scroll to position [2755, 0]
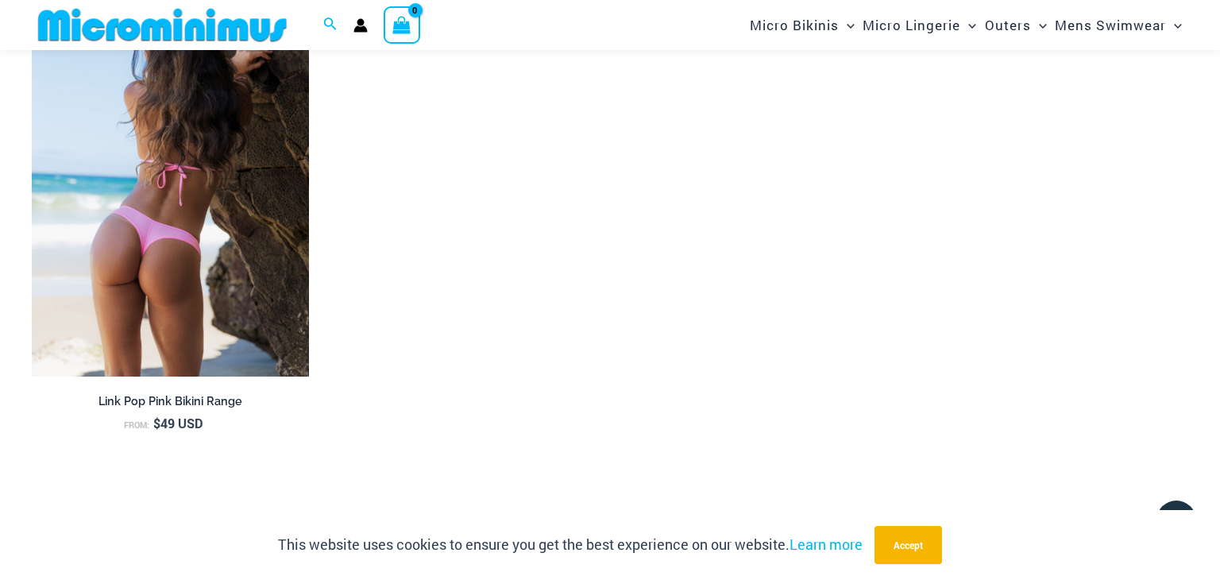
click at [236, 175] on img at bounding box center [170, 169] width 277 height 416
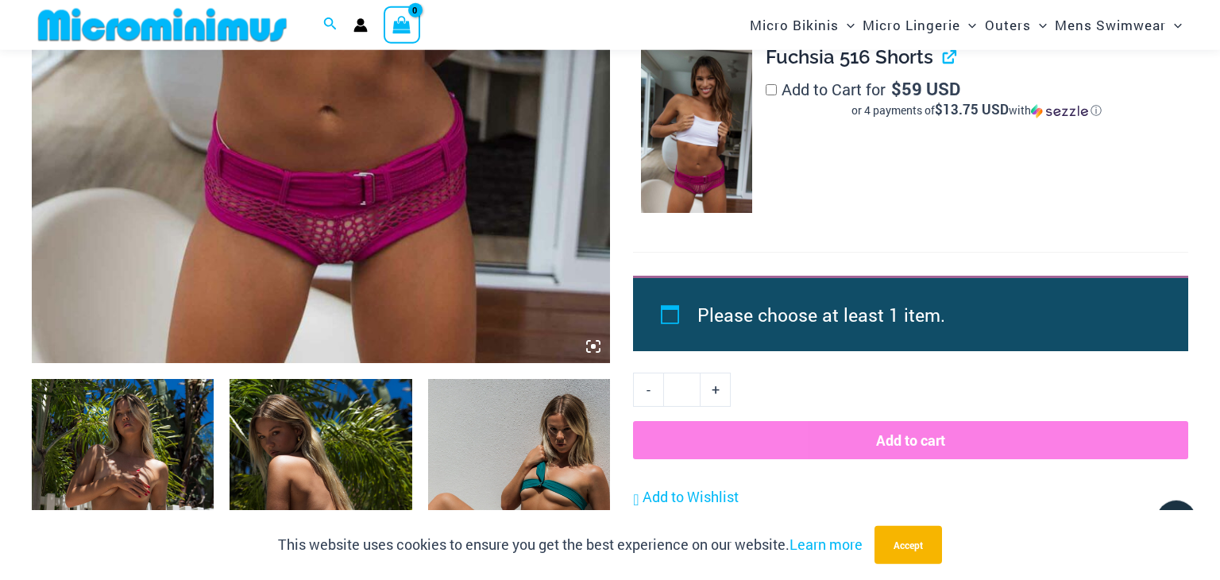
scroll to position [832, 0]
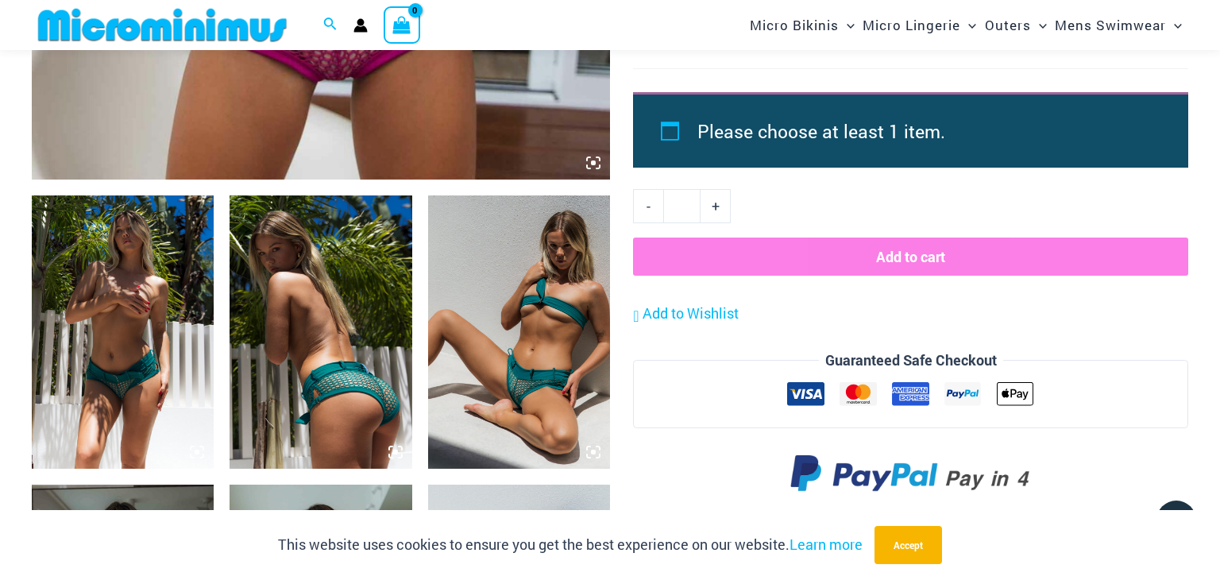
click at [533, 247] on img at bounding box center [519, 331] width 182 height 273
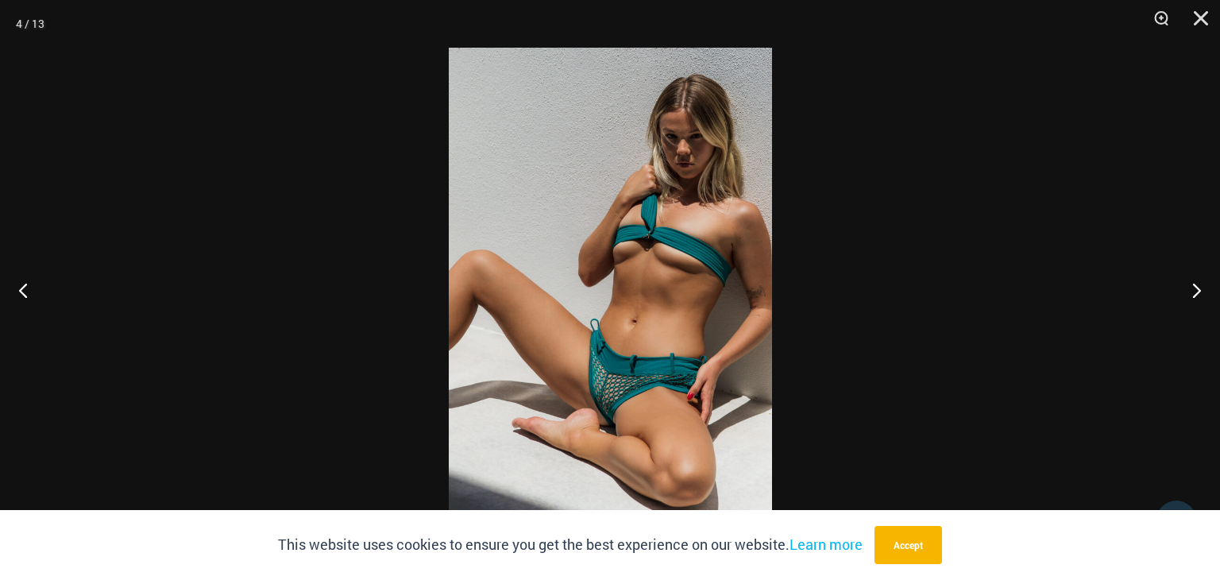
click at [629, 329] on img at bounding box center [610, 290] width 323 height 484
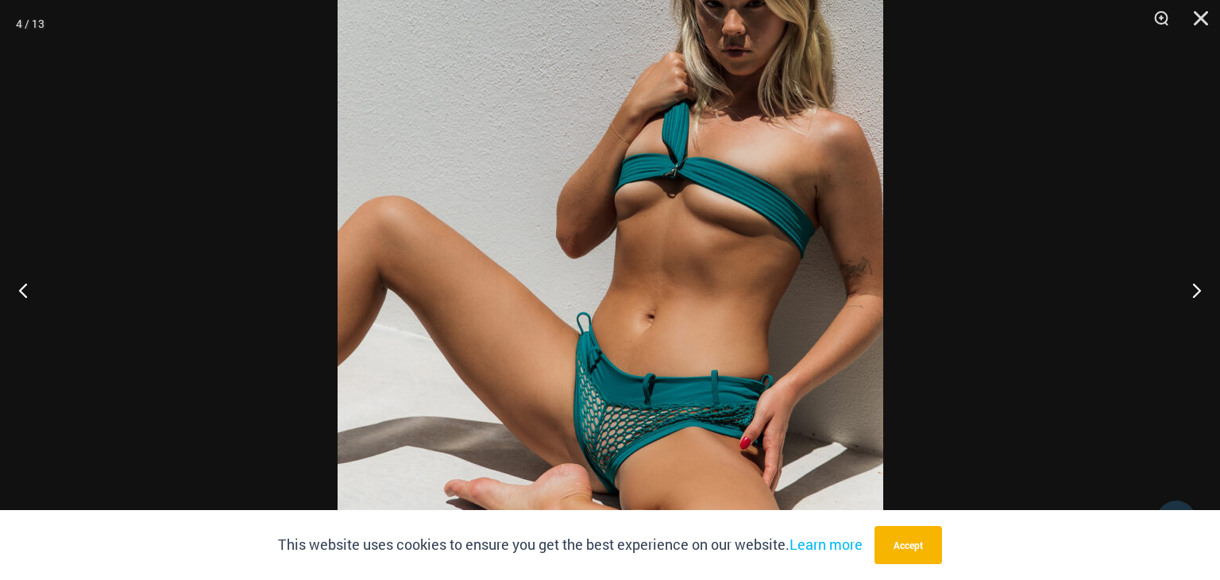
click at [652, 334] on img at bounding box center [610, 264] width 546 height 818
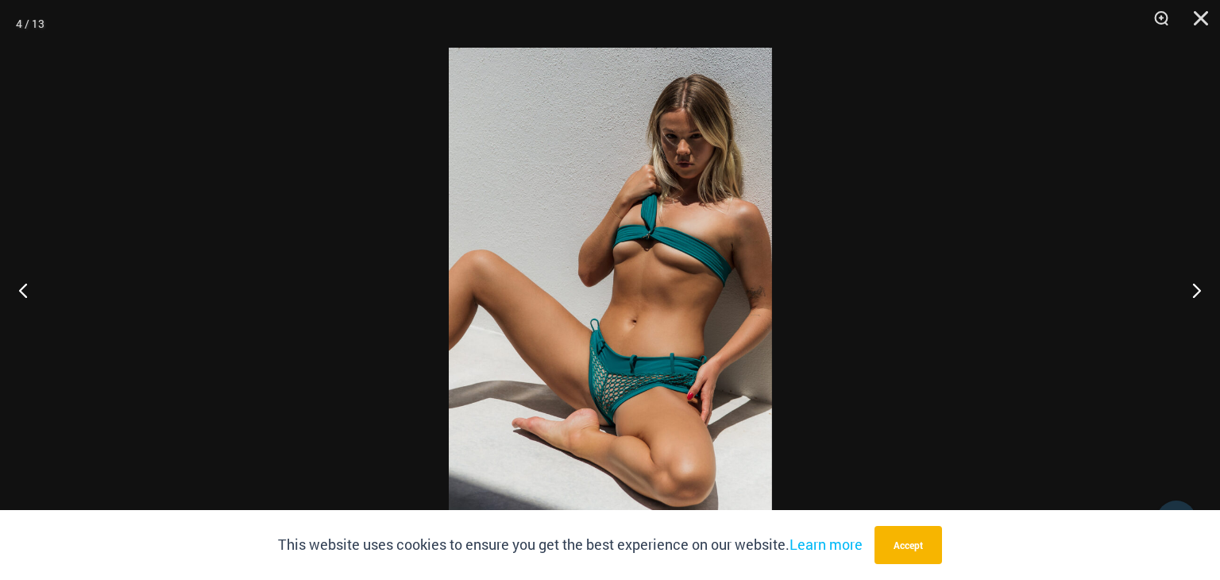
click at [921, 222] on div at bounding box center [610, 290] width 1220 height 580
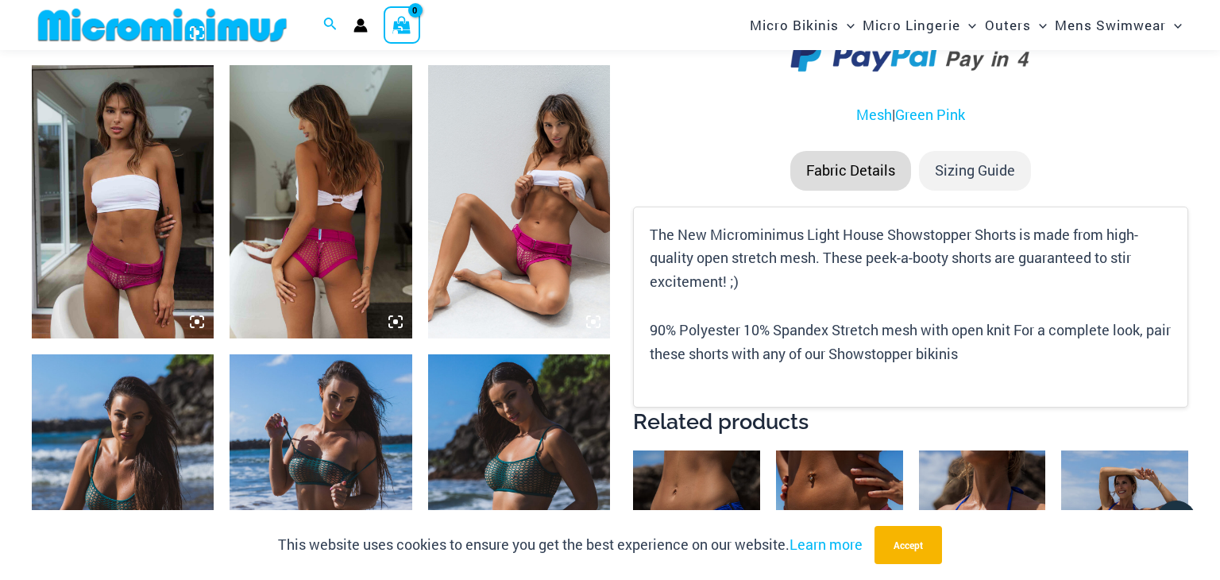
scroll to position [1587, 0]
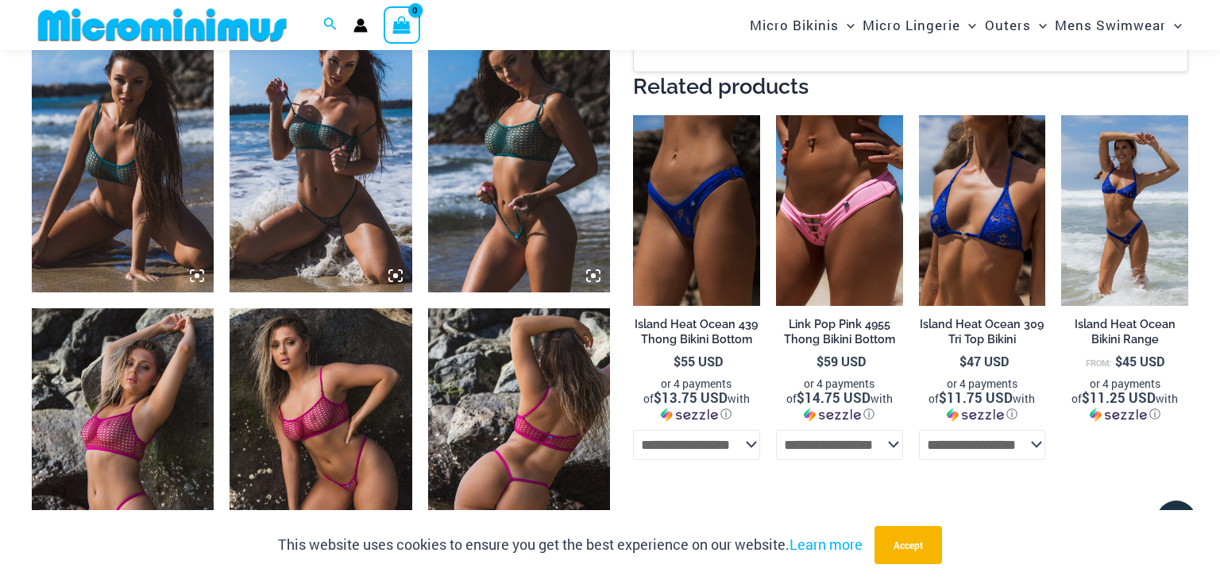
click at [492, 164] on img at bounding box center [519, 155] width 182 height 273
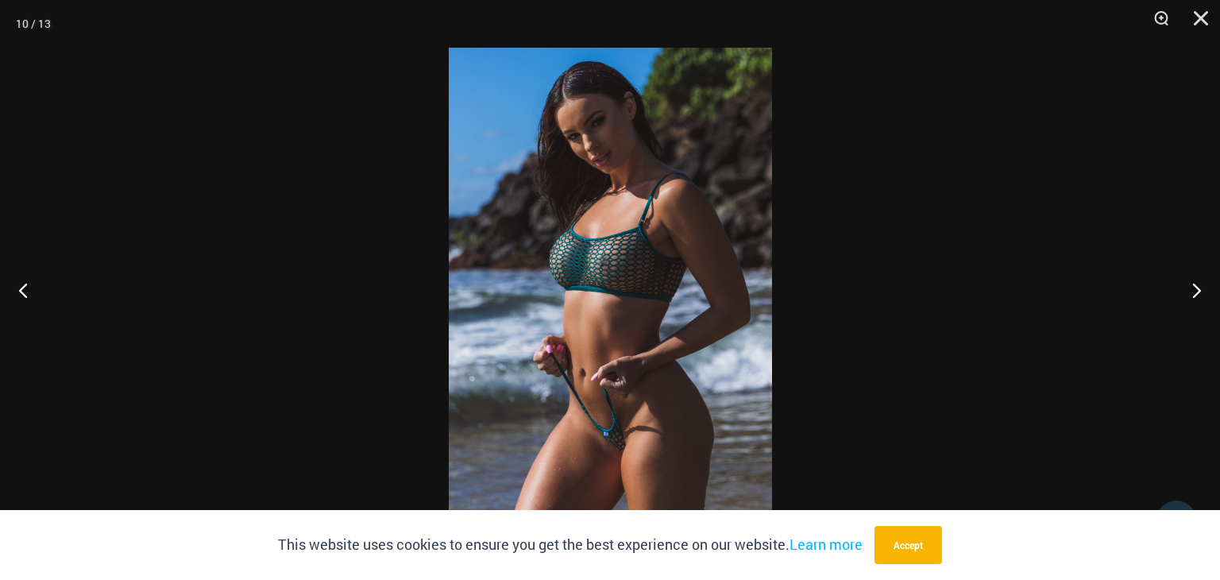
click at [665, 199] on img at bounding box center [610, 290] width 323 height 484
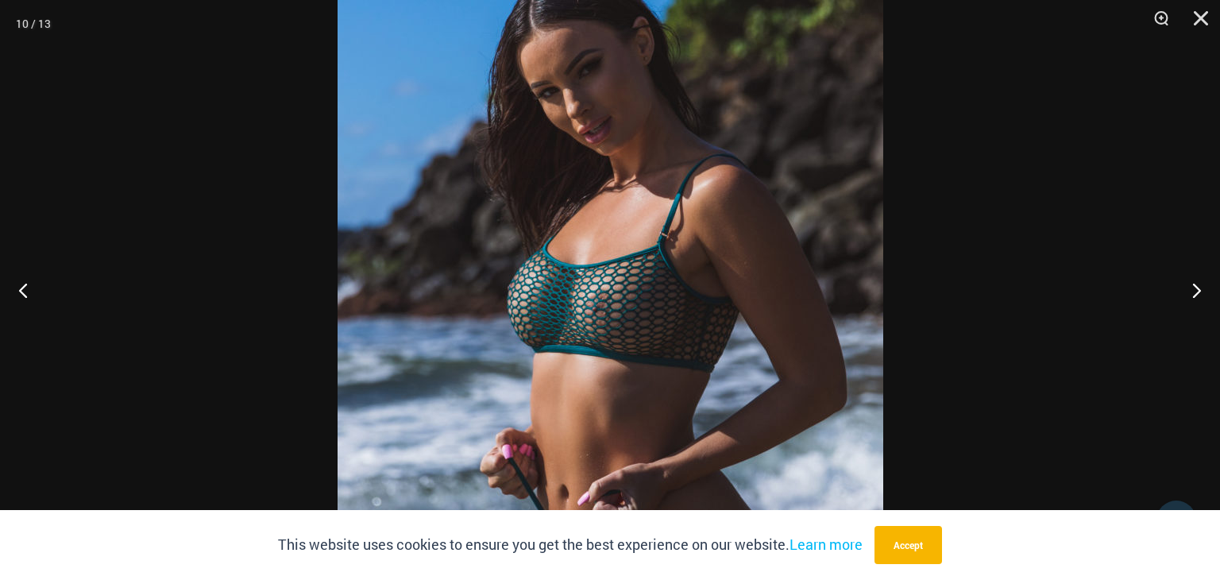
click at [848, 225] on img at bounding box center [610, 352] width 546 height 818
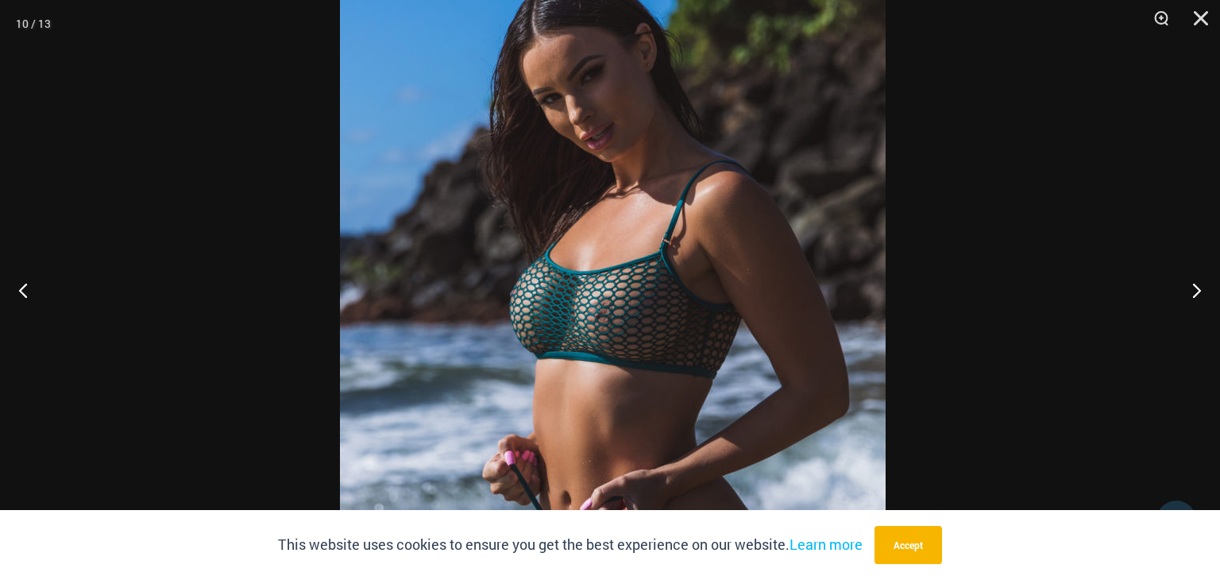
click at [1043, 223] on div at bounding box center [610, 290] width 1220 height 580
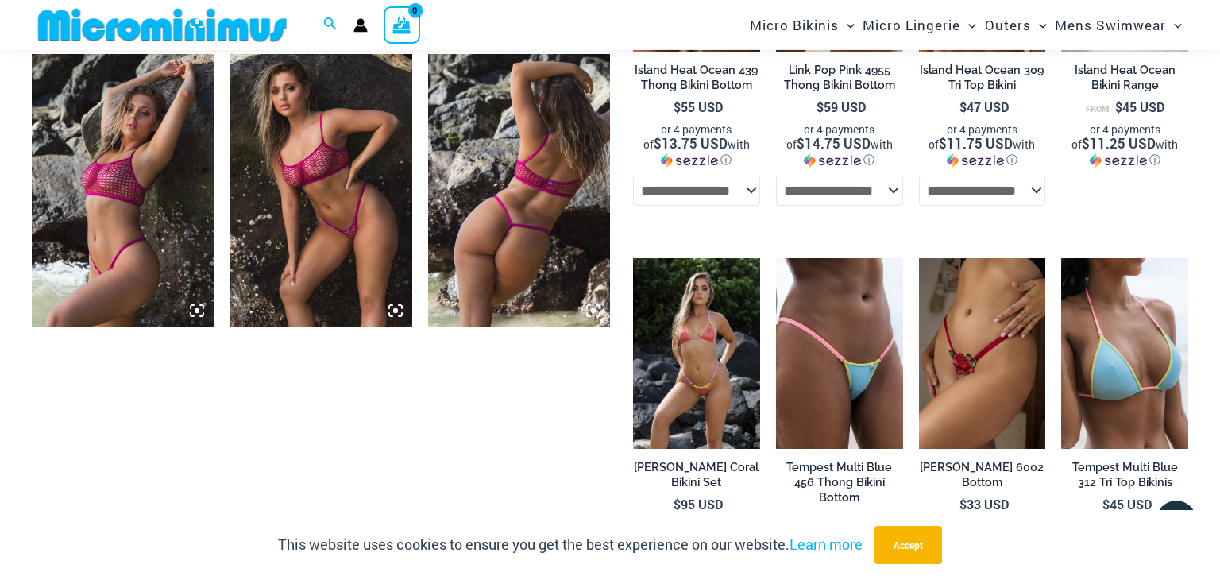
scroll to position [2090, 0]
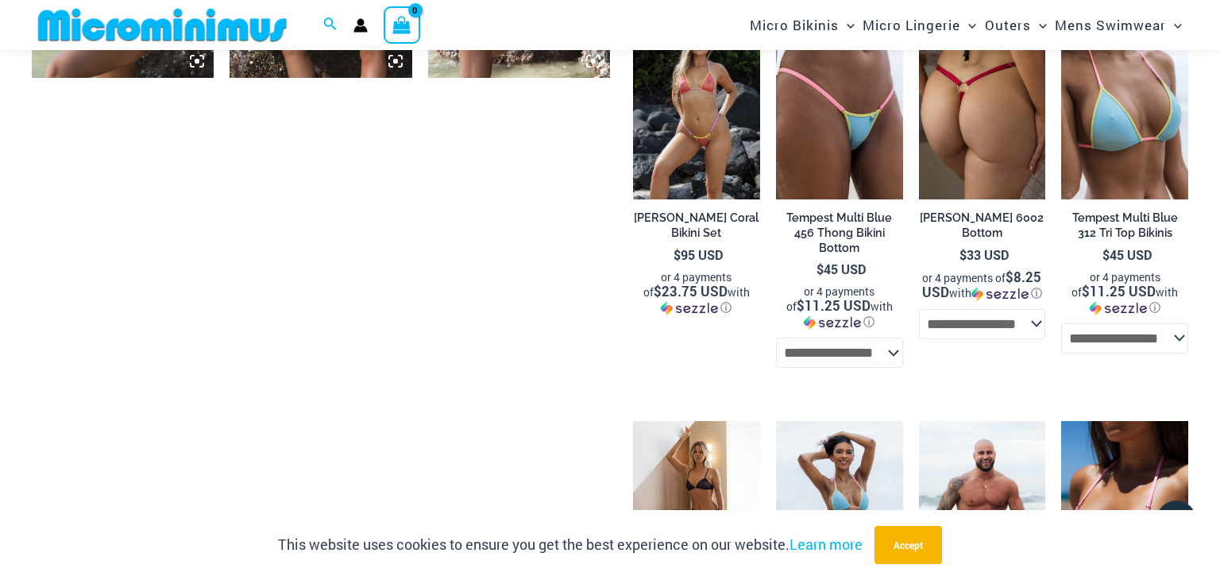
click at [976, 155] on img at bounding box center [982, 104] width 127 height 191
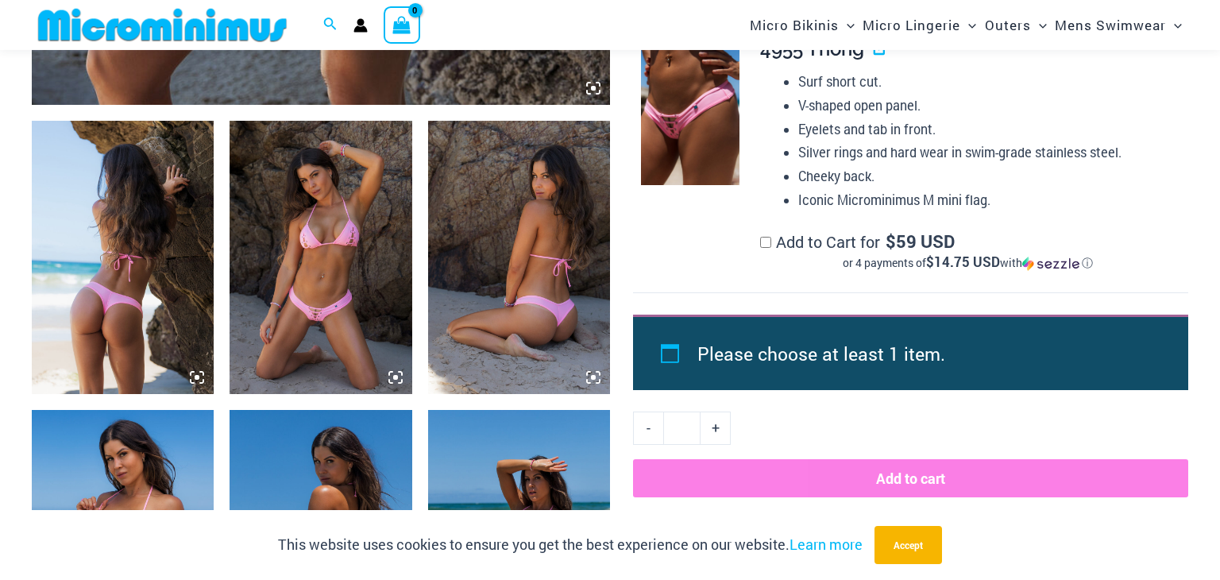
scroll to position [908, 0]
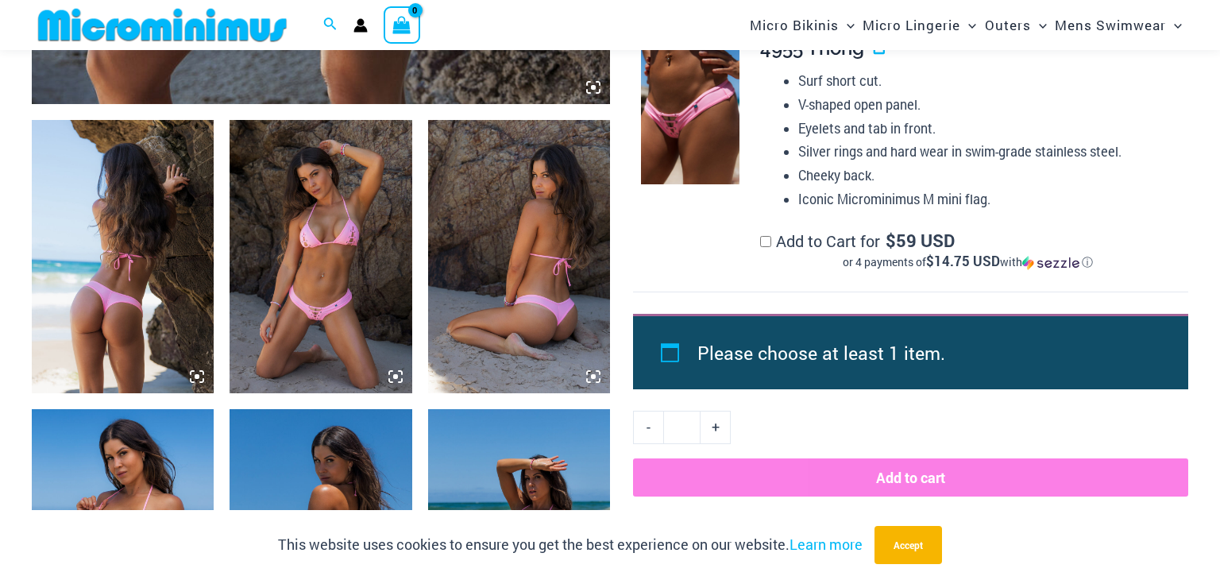
click at [303, 303] on img at bounding box center [320, 256] width 182 height 273
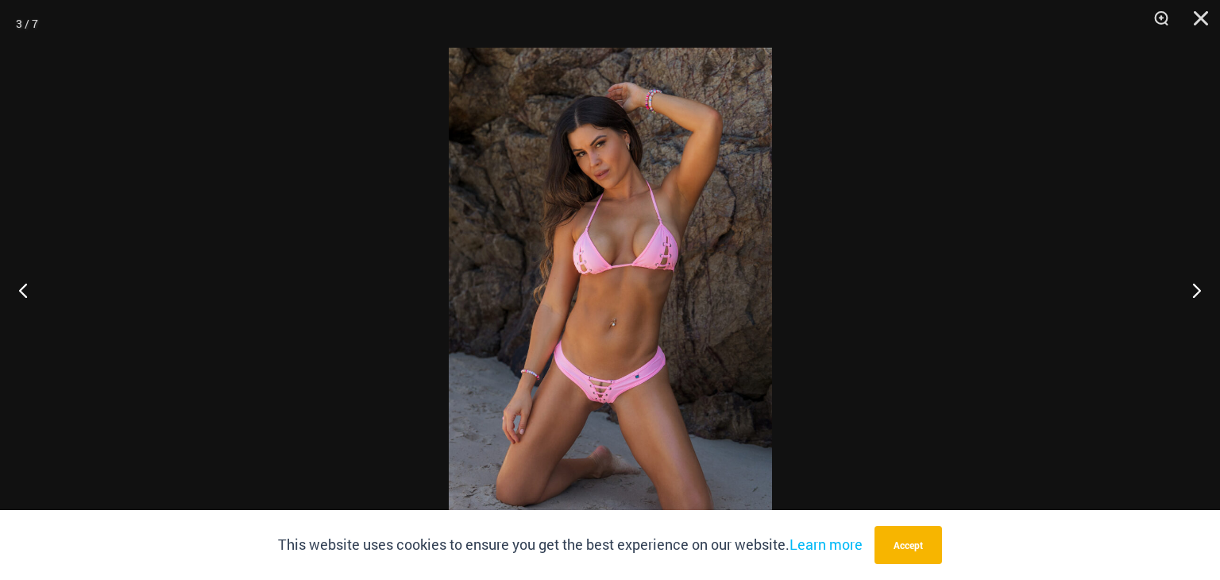
click at [573, 361] on img at bounding box center [610, 290] width 323 height 484
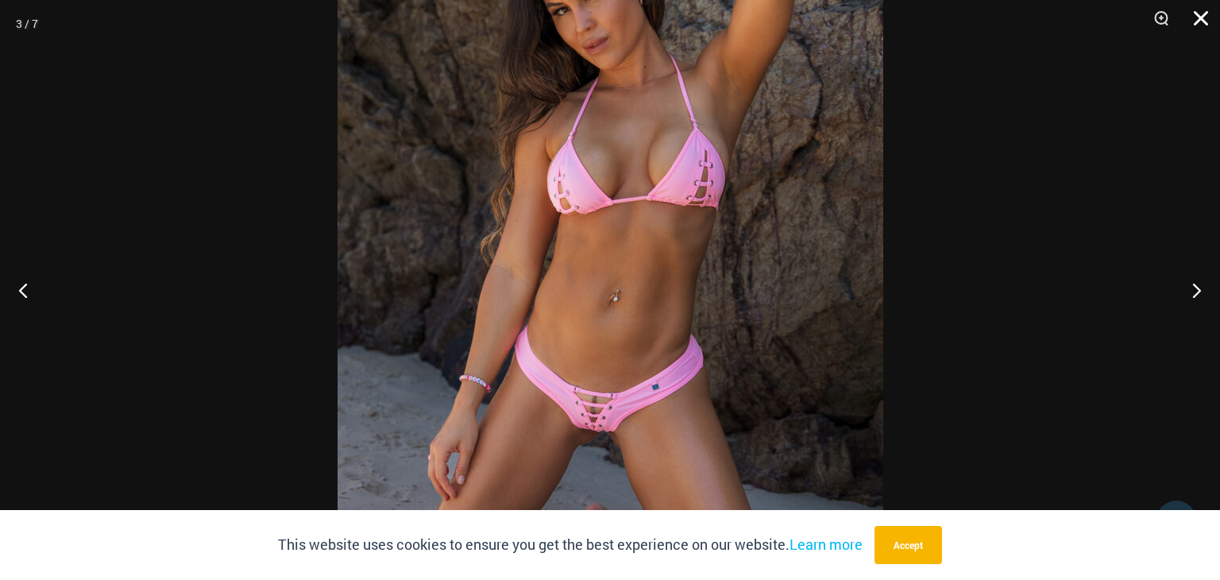
click at [1186, 21] on button "Close" at bounding box center [1195, 24] width 40 height 48
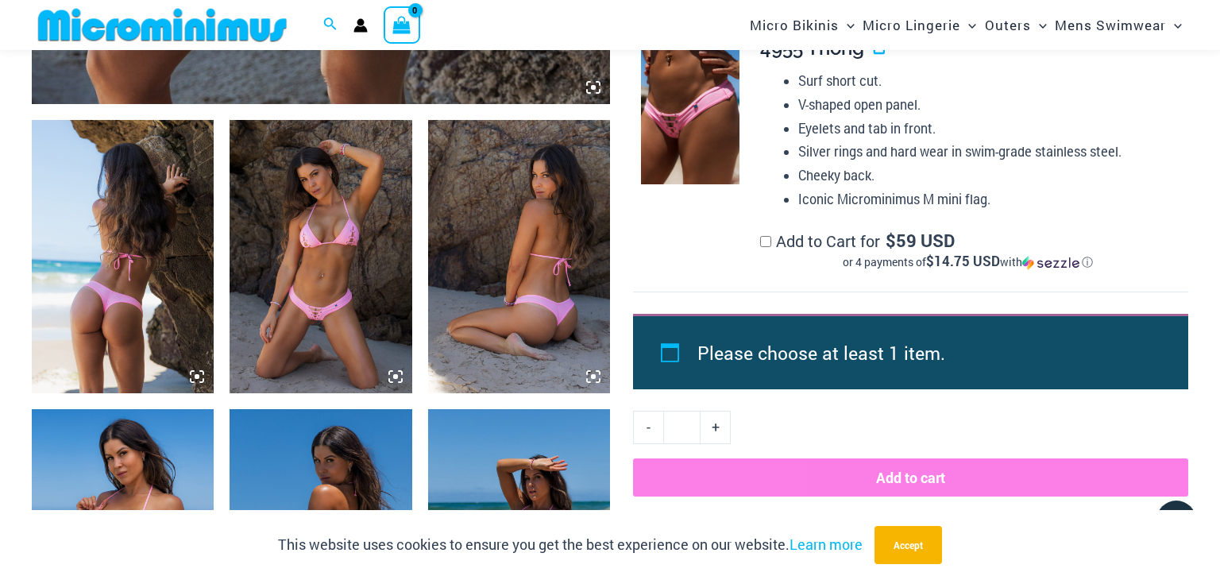
scroll to position [573, 0]
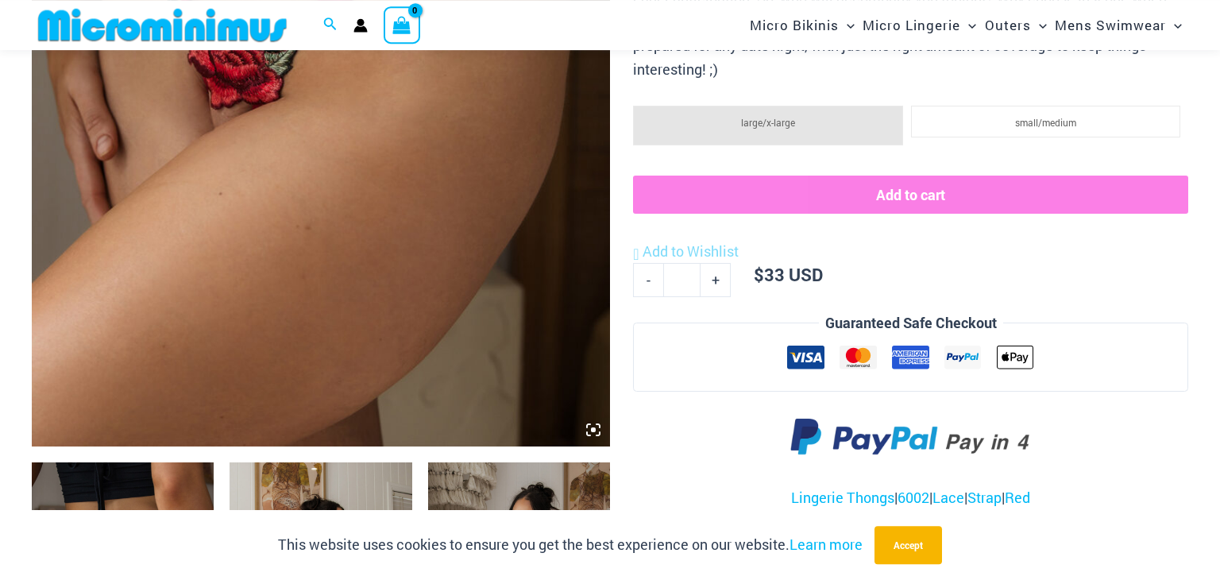
scroll to position [832, 0]
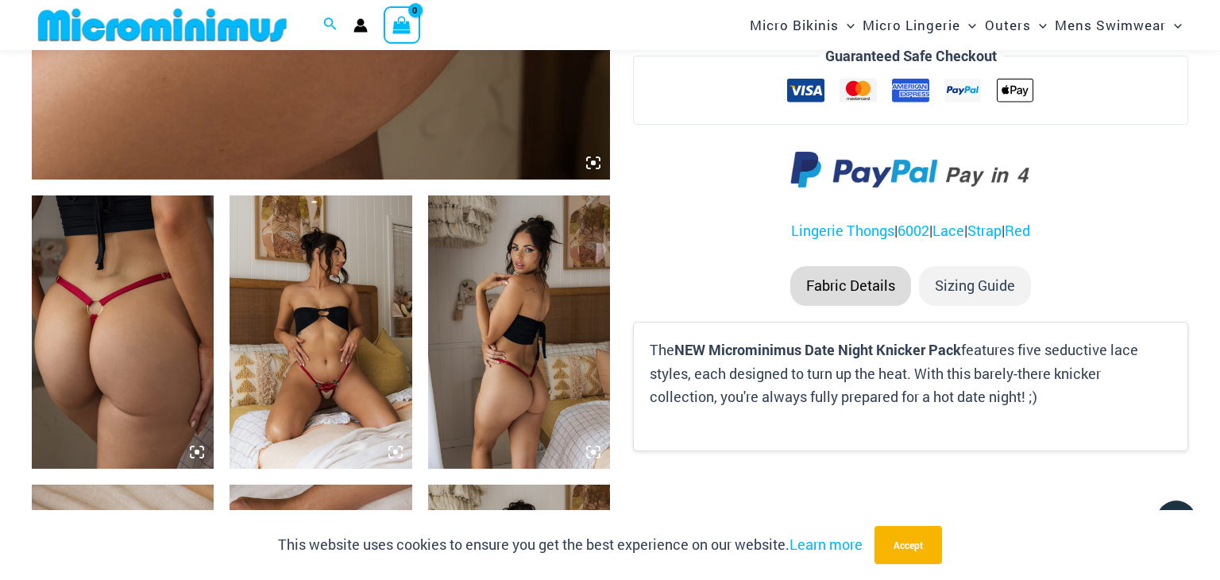
click at [438, 261] on img at bounding box center [519, 331] width 182 height 273
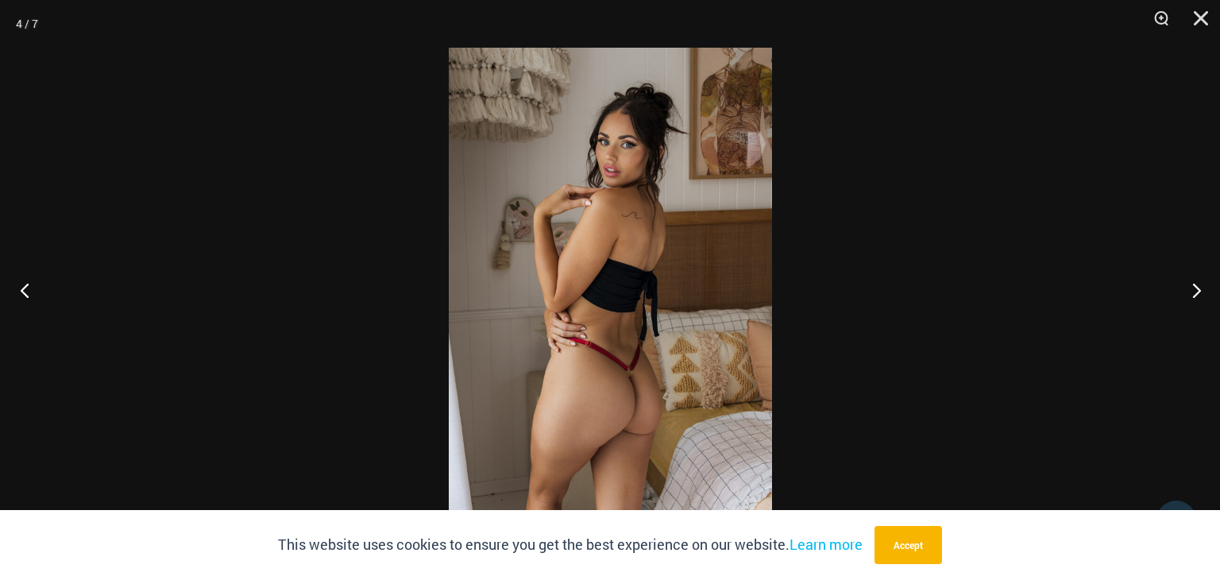
click at [37, 286] on button "Previous" at bounding box center [30, 289] width 60 height 79
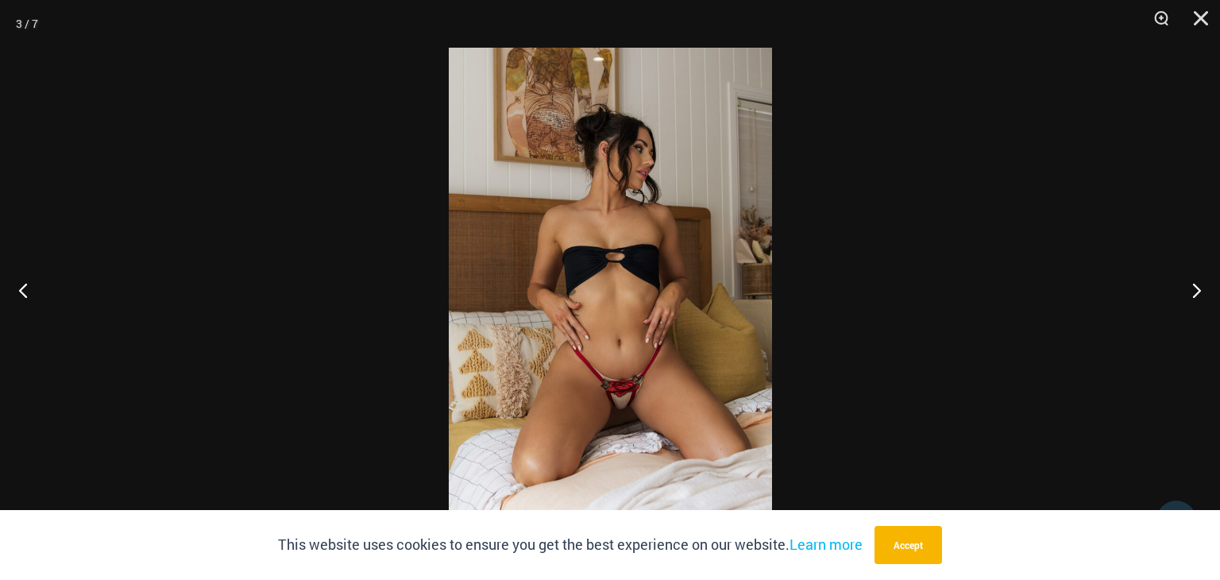
click at [592, 386] on img at bounding box center [610, 290] width 323 height 484
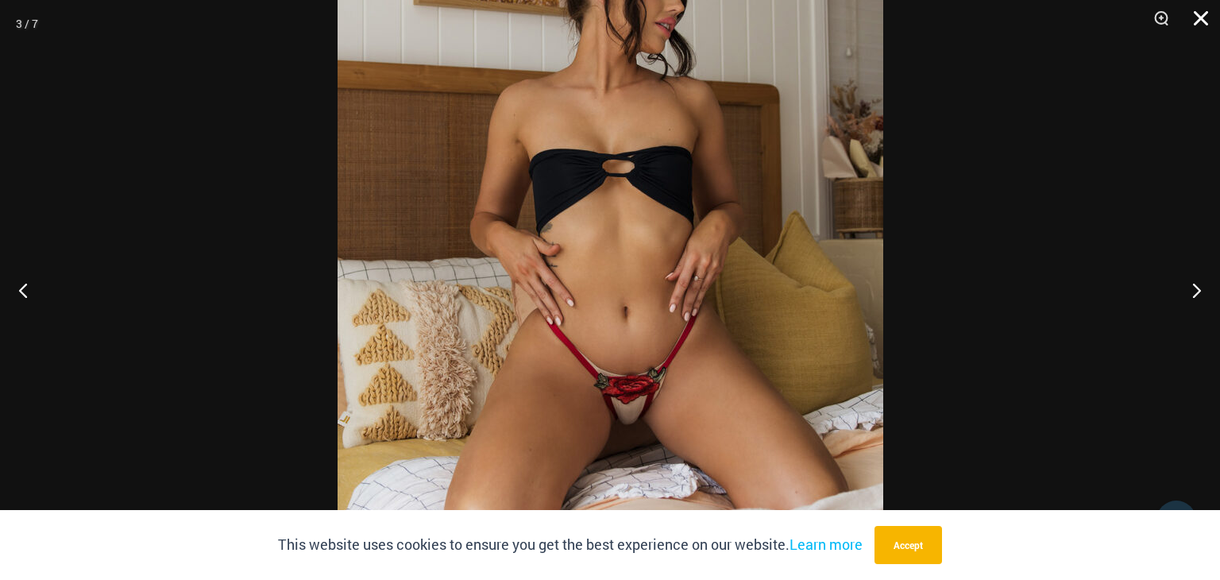
click at [1195, 23] on button "Close" at bounding box center [1195, 24] width 40 height 48
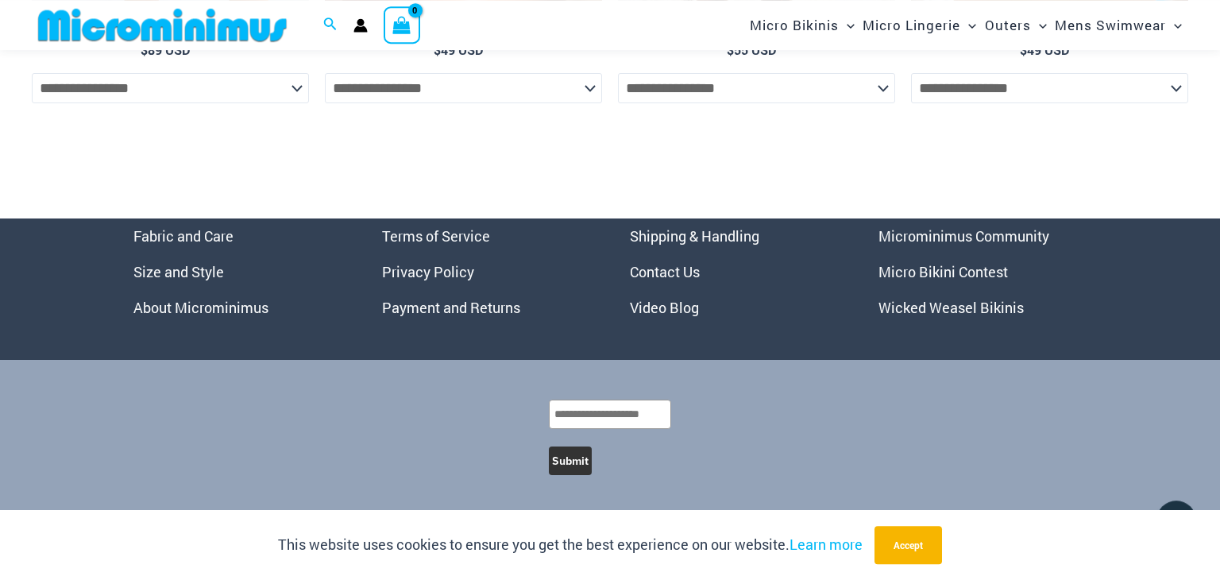
scroll to position [4361, 0]
